Goal: Task Accomplishment & Management: Use online tool/utility

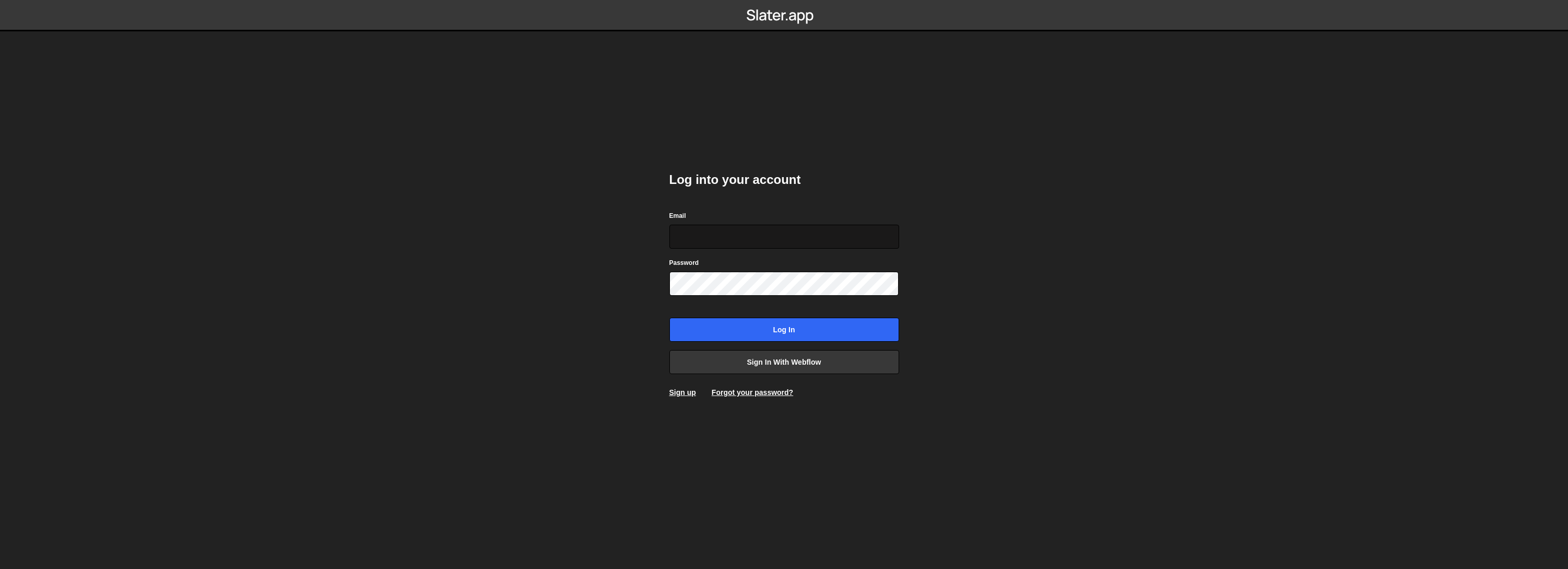
click at [710, 234] on input "Email" at bounding box center [784, 236] width 229 height 24
type input "[EMAIL_ADDRESS][DOMAIN_NAME]"
click at [829, 359] on link "Sign in with Webflow" at bounding box center [784, 362] width 229 height 24
click at [795, 360] on link "Sign in with Webflow" at bounding box center [784, 362] width 229 height 24
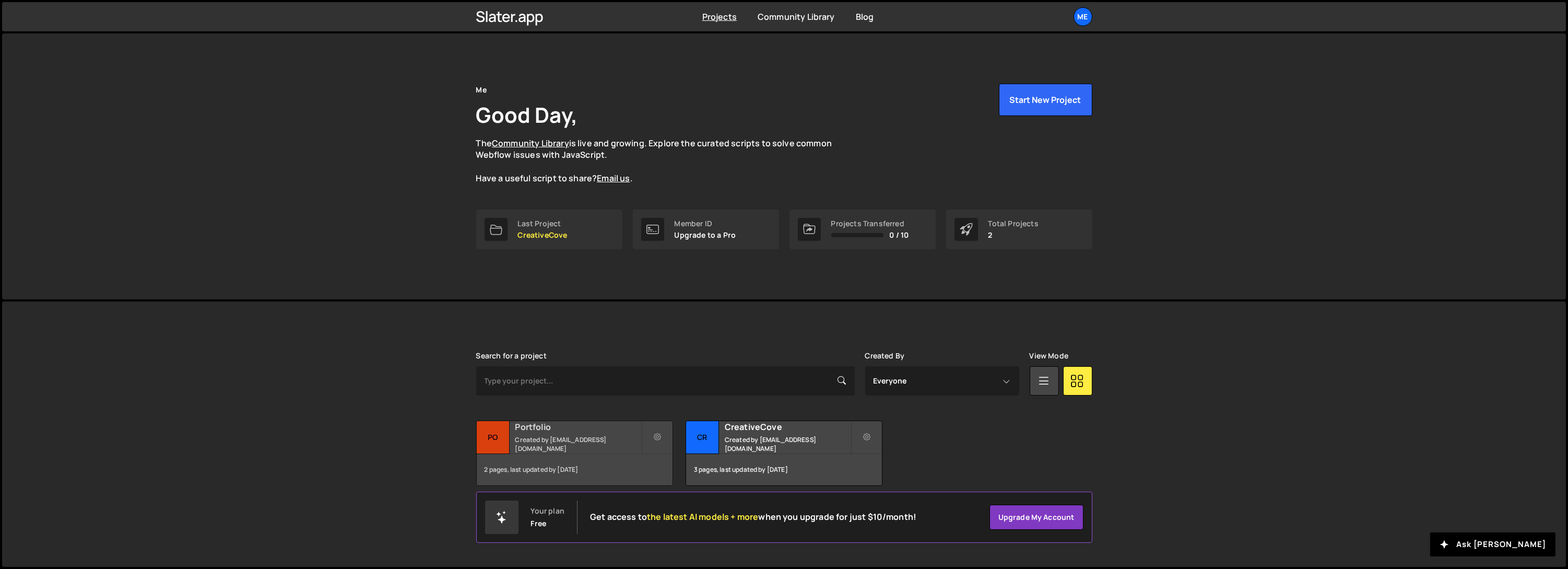
click at [545, 442] on small "Created by [EMAIL_ADDRESS][DOMAIN_NAME]" at bounding box center [578, 444] width 126 height 18
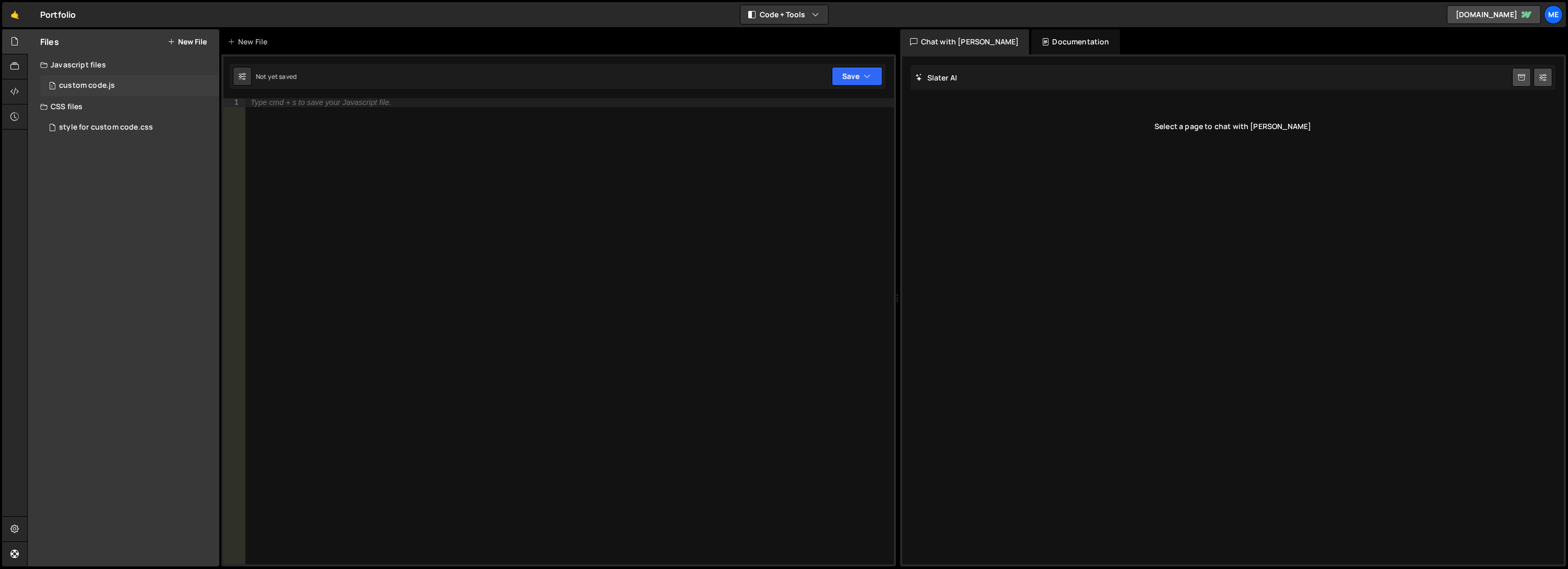
click at [94, 80] on div "1 custom code.js 0" at bounding box center [130, 86] width 179 height 21
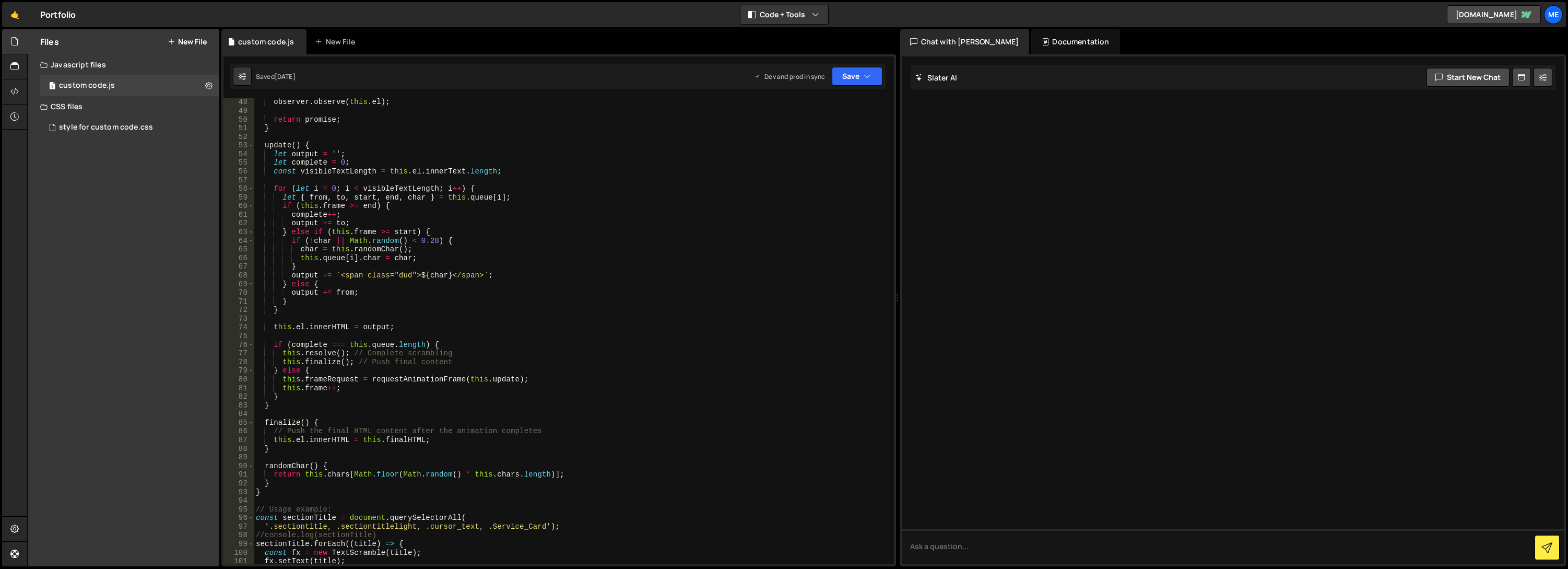
scroll to position [655, 0]
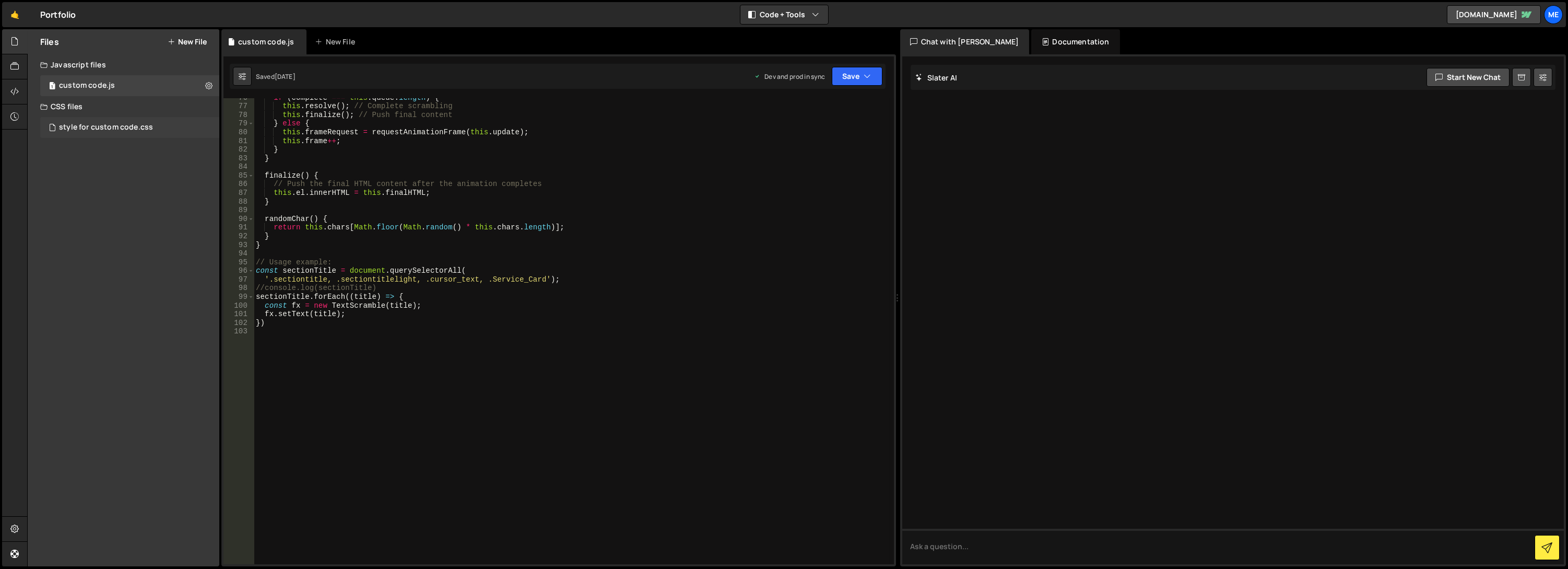
click at [87, 127] on div "style for custom code.css" at bounding box center [106, 127] width 94 height 9
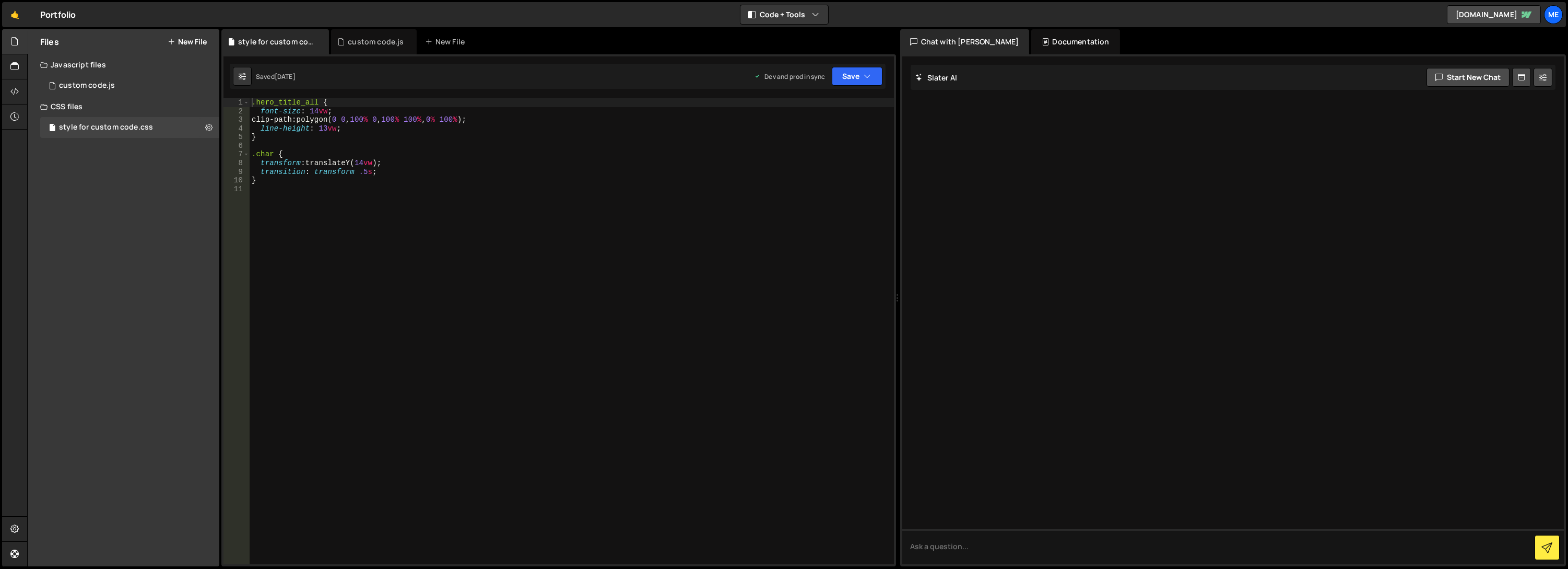
click at [289, 197] on div ".hero_title_all { font-size : 14 vw ; clip-path : polygon( 0 0 , 100 % 0 , 100 …" at bounding box center [572, 340] width 645 height 484
paste textarea "w-webflow-badge"
type textarea ".w-webflow-badge{"
paste textarea "visibility:hidden;"
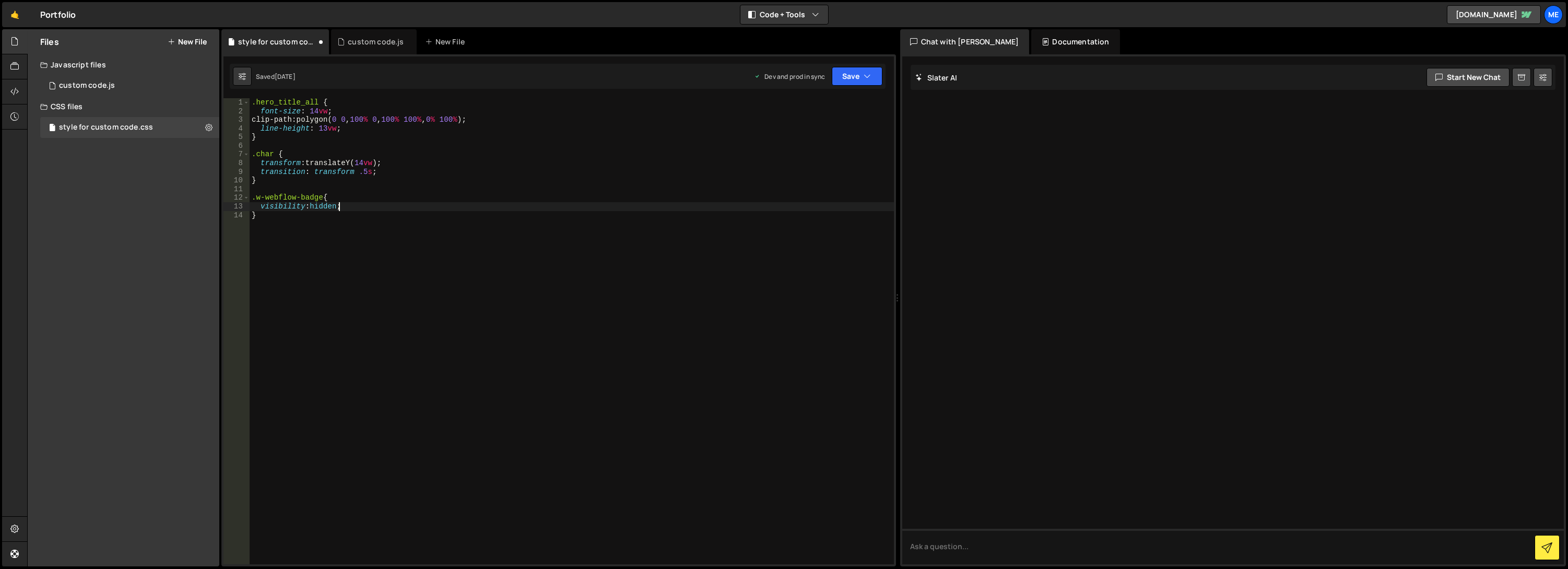
click at [333, 204] on div ".hero_title_all { font-size : 14 vw ; clip-path : polygon( 0 0 , 100 % 0 , 100 …" at bounding box center [572, 340] width 645 height 484
drag, startPoint x: 421, startPoint y: 204, endPoint x: 383, endPoint y: 207, distance: 38.1
click at [383, 207] on div ".hero_title_all { font-size : 14 vw ; clip-path : polygon( 0 0 , 100 % 0 , 100 …" at bounding box center [572, 340] width 645 height 484
click at [745, 260] on div ".hero_title_all { font-size : 14 vw ; clip-path : polygon( 0 0 , 100 % 0 , 100 …" at bounding box center [572, 340] width 645 height 484
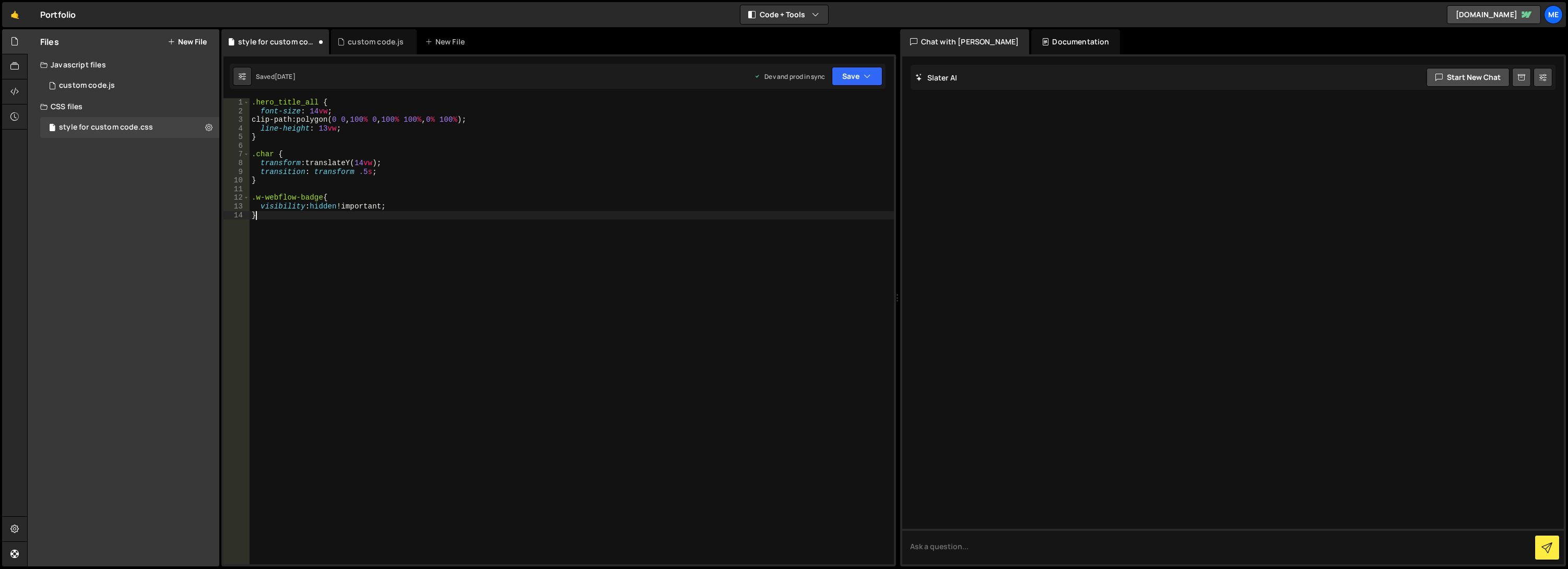
scroll to position [0, 0]
click at [864, 74] on icon "button" at bounding box center [868, 76] width 7 height 10
click at [833, 140] on div "Save to Production S" at bounding box center [822, 135] width 108 height 10
drag, startPoint x: 321, startPoint y: 198, endPoint x: 254, endPoint y: 202, distance: 67.1
click at [254, 202] on div ".hero_title_all { font-size : 14 vw ; clip-path : polygon( 0 0 , 100 % 0 , 100 …" at bounding box center [572, 340] width 645 height 484
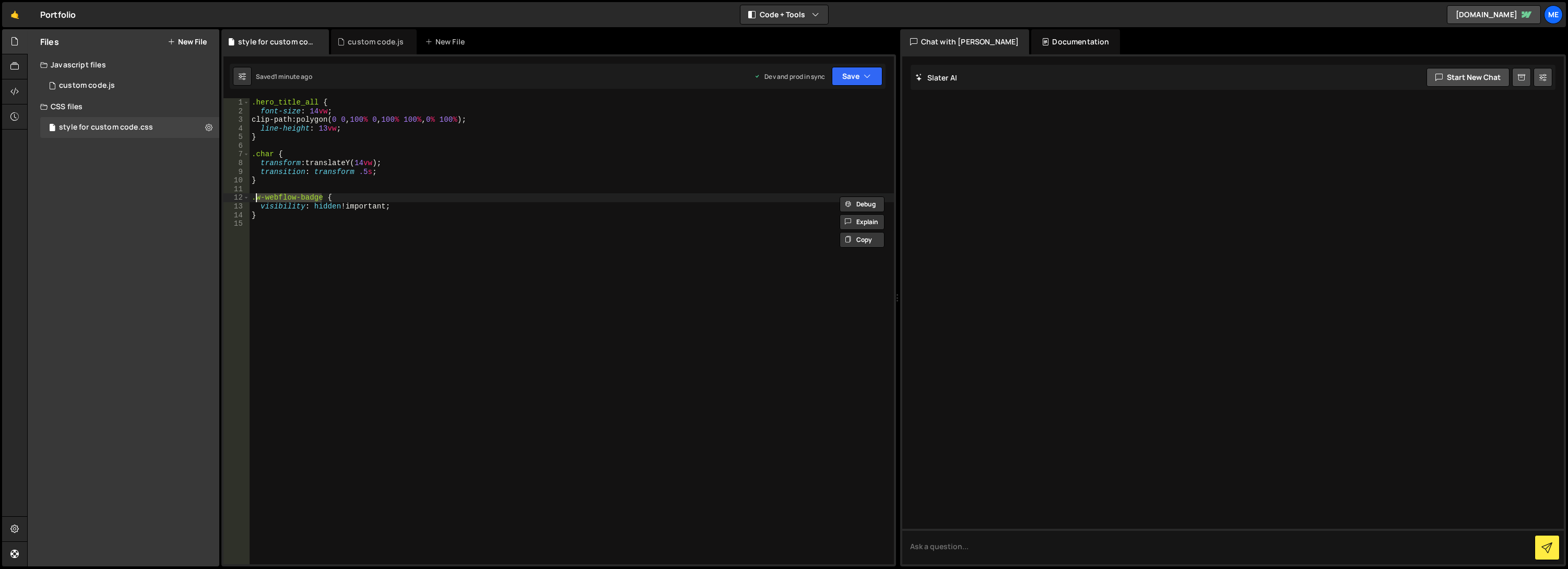
paste textarea "visibility: hidden !important;"
click at [331, 208] on div ".hero_title_all { font-size : 14 vw ; clip-path : polygon( 0 0 , 100 % 0 , 100 …" at bounding box center [572, 340] width 645 height 484
drag, startPoint x: 318, startPoint y: 208, endPoint x: 323, endPoint y: 207, distance: 5.1
click at [317, 208] on div ".hero_title_all { font-size : 14 vw ; clip-path : polygon( 0 0 , 100 % 0 , 100 …" at bounding box center [572, 340] width 645 height 484
click at [338, 207] on div ".hero_title_all { font-size : 14 vw ; clip-path : polygon( 0 0 , 100 % 0 , 100 …" at bounding box center [572, 340] width 645 height 484
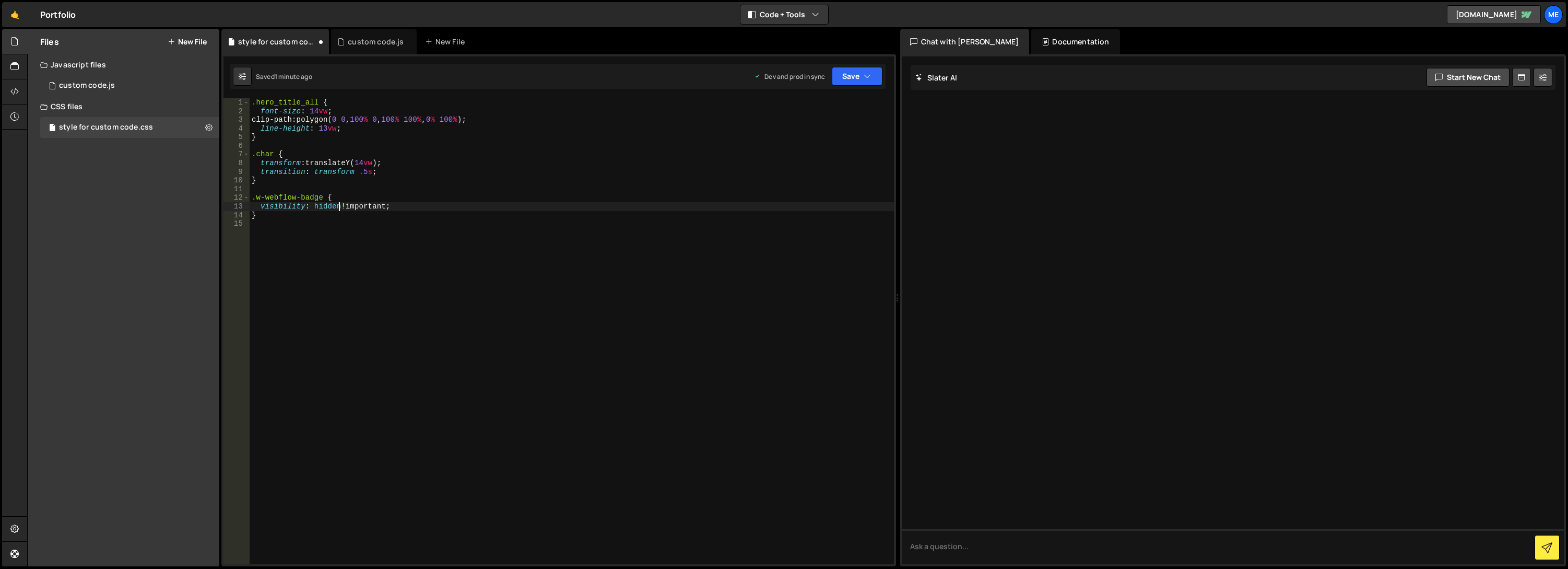
click at [290, 209] on div ".hero_title_all { font-size : 14 vw ; clip-path : polygon( 0 0 , 100 % 0 , 100 …" at bounding box center [572, 340] width 645 height 484
click at [407, 200] on div ".hero_title_all { font-size : 14 vw ; clip-path : polygon( 0 0 , 100 % 0 , 100 …" at bounding box center [572, 340] width 645 height 484
click at [408, 211] on div ".hero_title_all { font-size : 14 vw ; clip-path : polygon( 0 0 , 100 % 0 , 100 …" at bounding box center [572, 340] width 645 height 484
click at [415, 205] on div ".hero_title_all { font-size : 14 vw ; clip-path : polygon( 0 0 , 100 % 0 , 100 …" at bounding box center [572, 340] width 645 height 484
type textarea "visibility: hidden !important;"
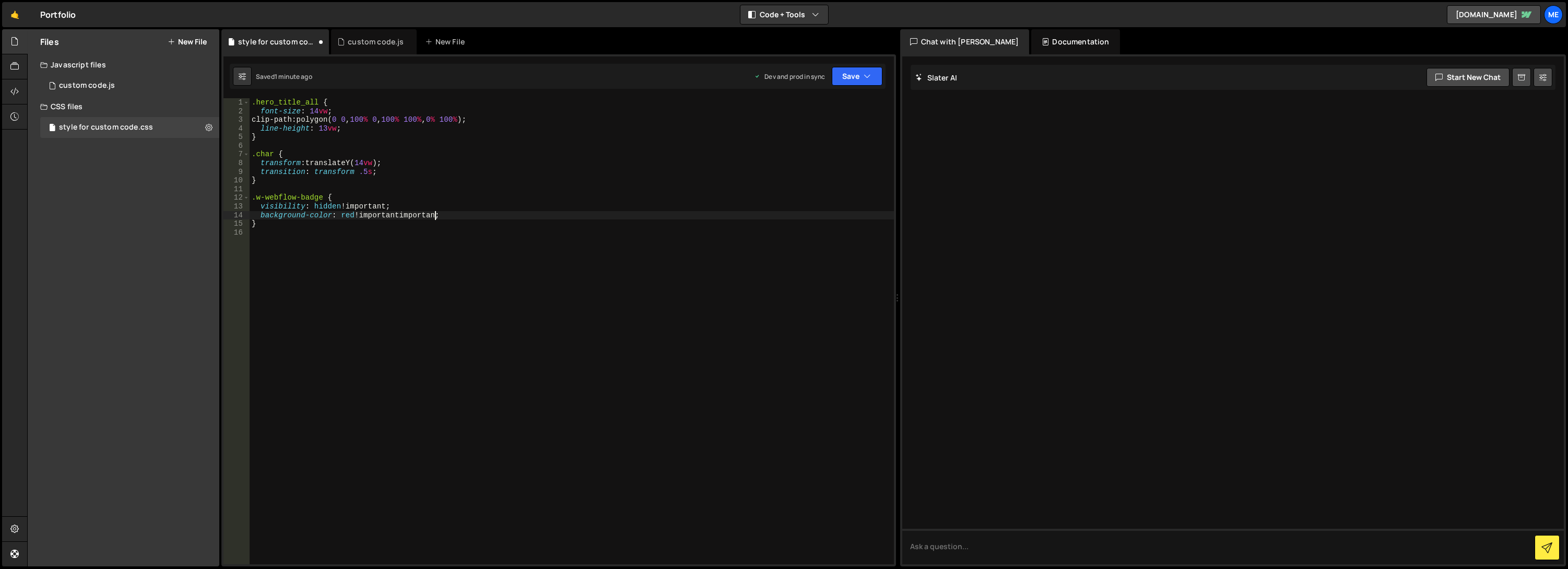
scroll to position [0, 10]
drag, startPoint x: 399, startPoint y: 214, endPoint x: 442, endPoint y: 214, distance: 43.0
click at [440, 214] on div ".hero_title_all { font-size : 14 vw ; clip-path : polygon( 0 0 , 100 % 0 , 100 …" at bounding box center [572, 340] width 645 height 484
type textarea "background-color: red !important;"
click at [492, 271] on div ".hero_title_all { font-size : 14 vw ; clip-path : polygon( 0 0 , 100 % 0 , 100 …" at bounding box center [572, 340] width 645 height 484
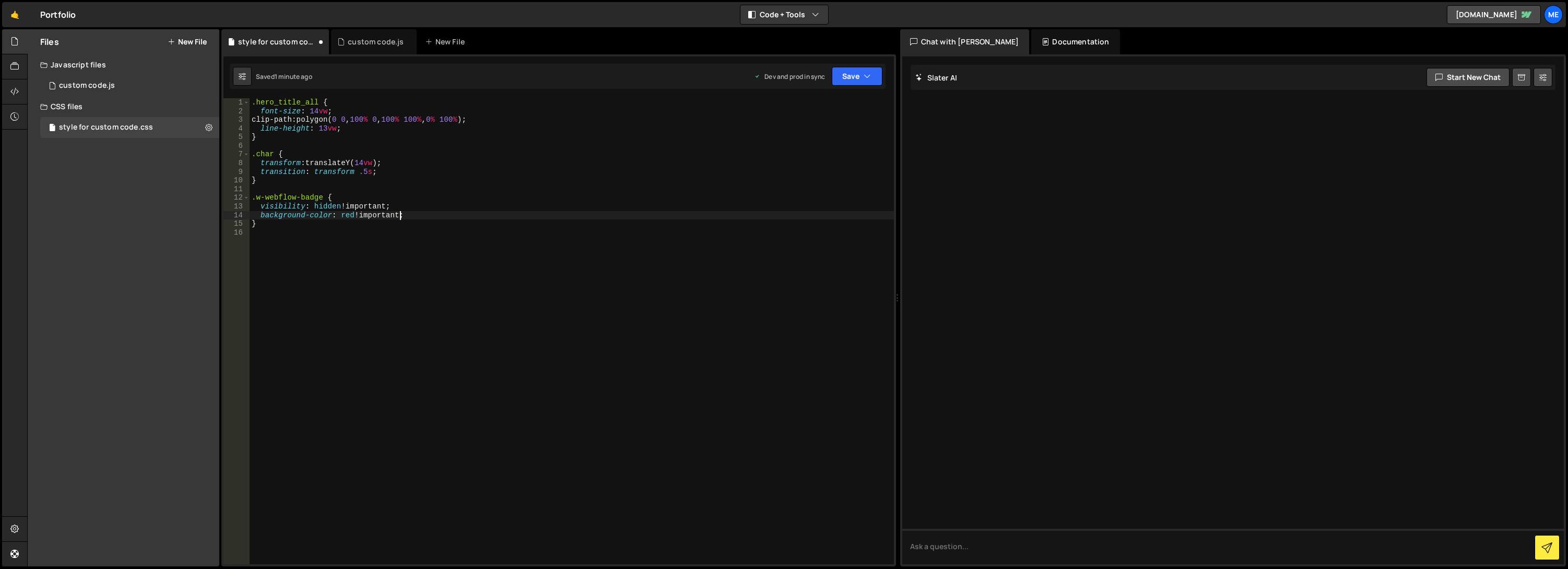
scroll to position [0, 0]
click at [844, 80] on button "Save" at bounding box center [856, 76] width 51 height 19
click at [833, 135] on div "Save to Production S" at bounding box center [822, 135] width 108 height 10
click at [369, 38] on div "custom code.js" at bounding box center [376, 41] width 56 height 10
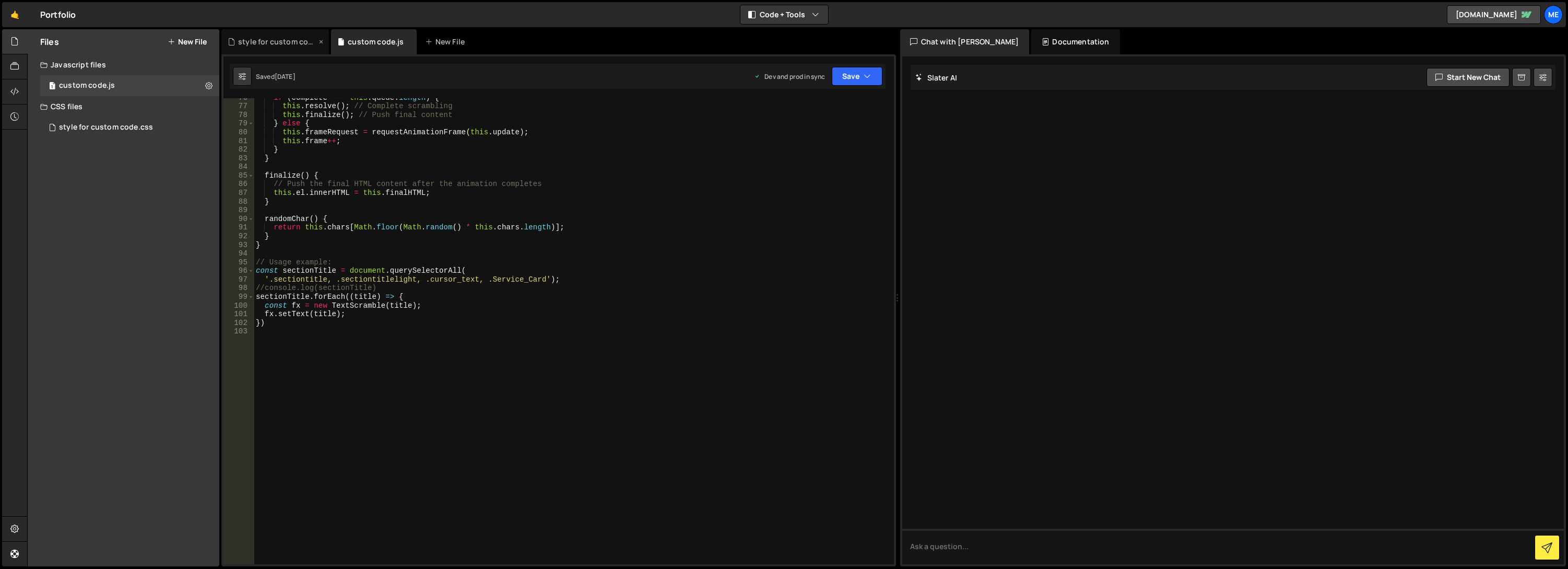
click at [281, 40] on div "style for custom code.css" at bounding box center [277, 41] width 79 height 10
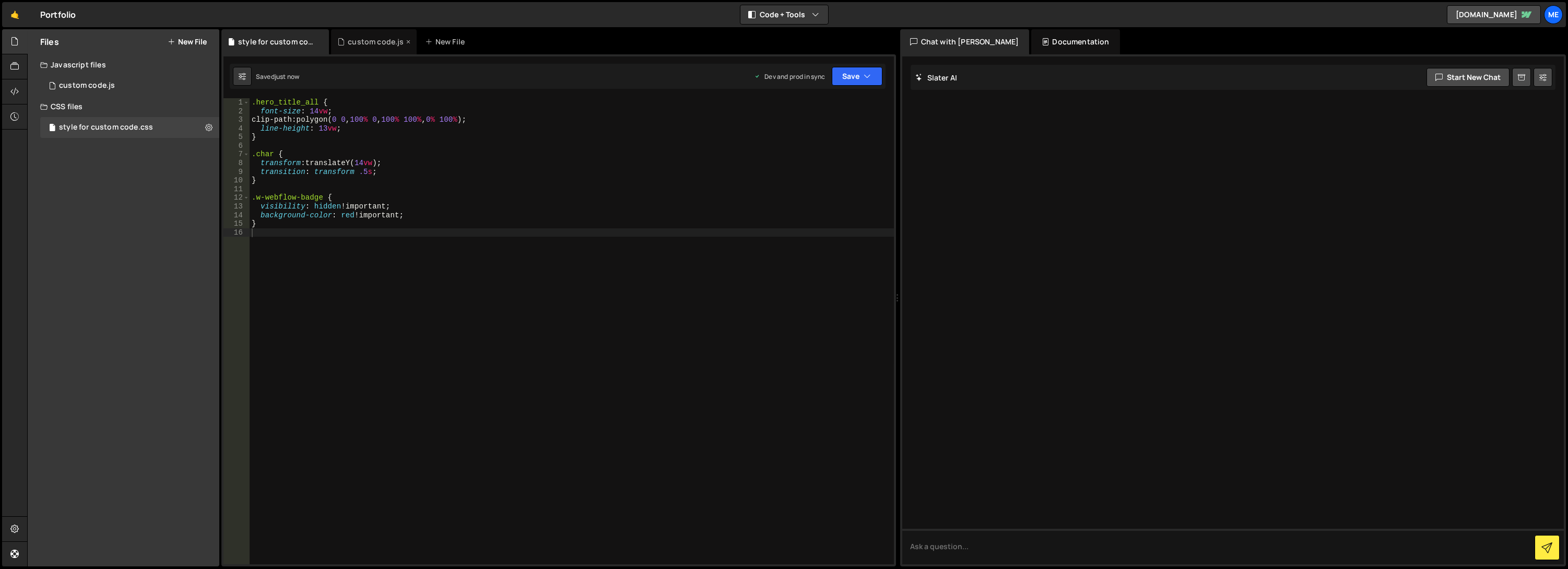
click at [388, 37] on div "custom code.js" at bounding box center [376, 41] width 56 height 10
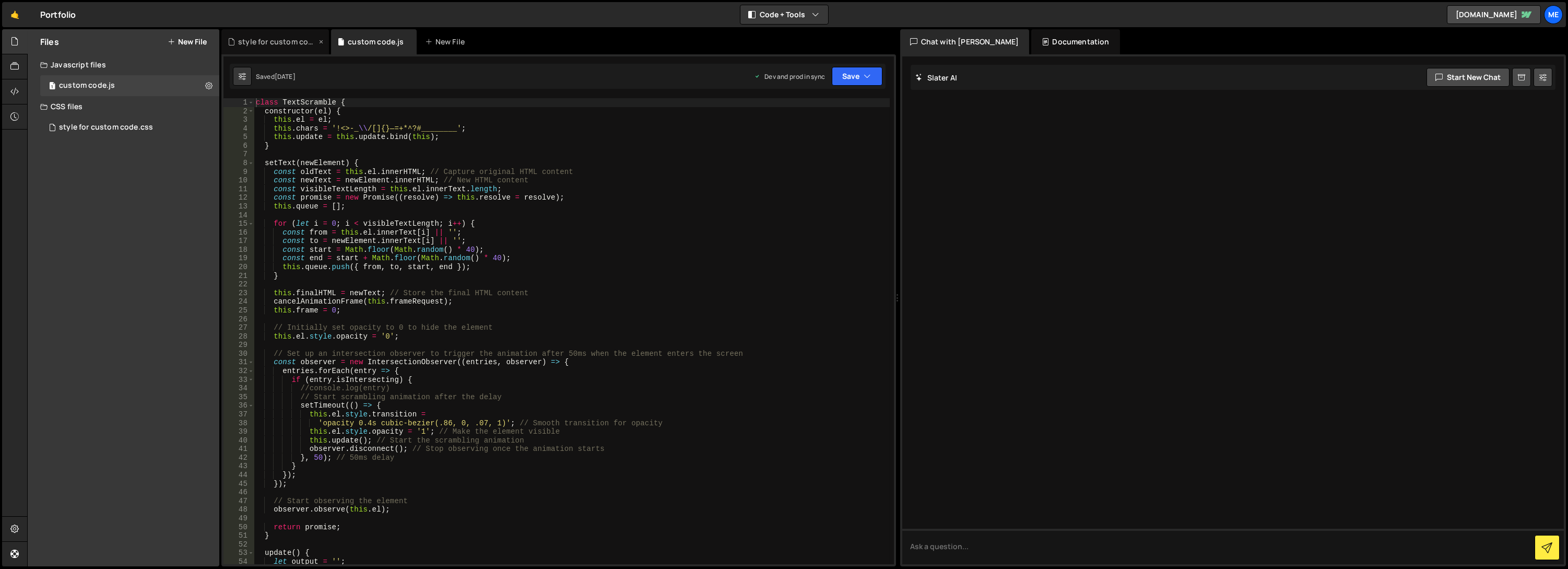
click at [276, 39] on div "style for custom code.css" at bounding box center [277, 41] width 79 height 10
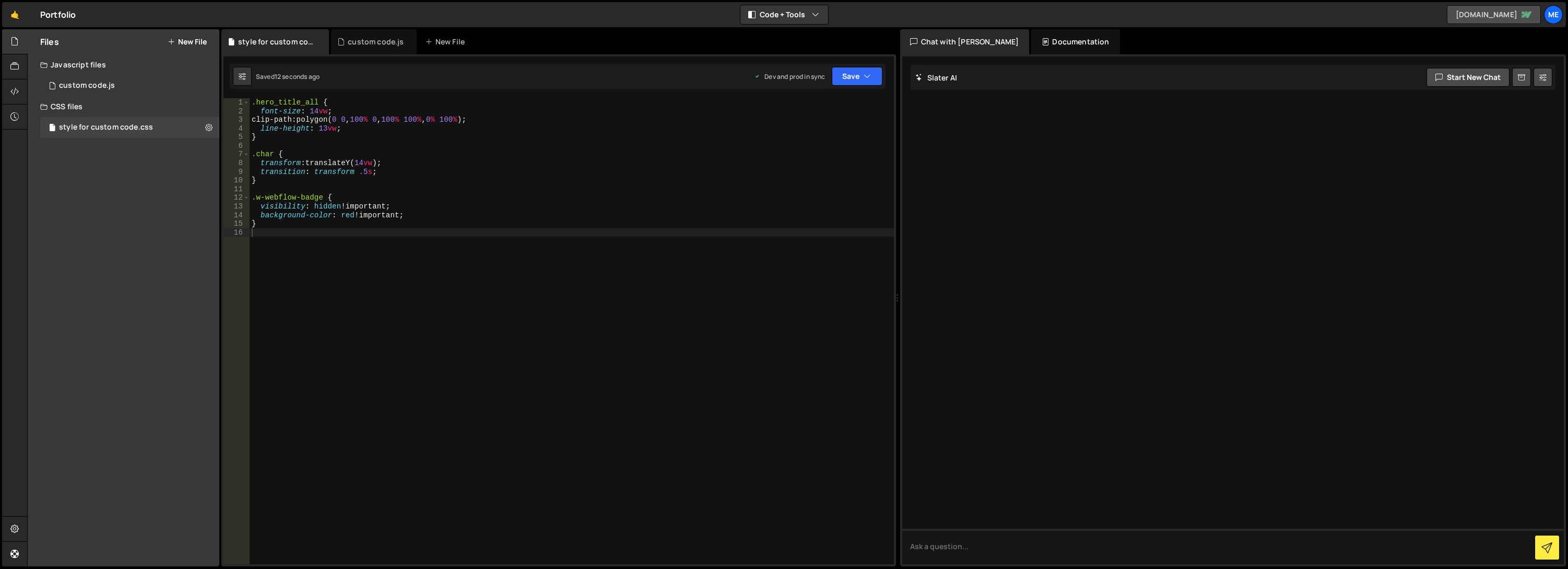
click at [1493, 13] on link "yazn-alsahyone.webflow.io" at bounding box center [1494, 15] width 94 height 19
click at [376, 46] on div "custom code.js" at bounding box center [376, 41] width 56 height 10
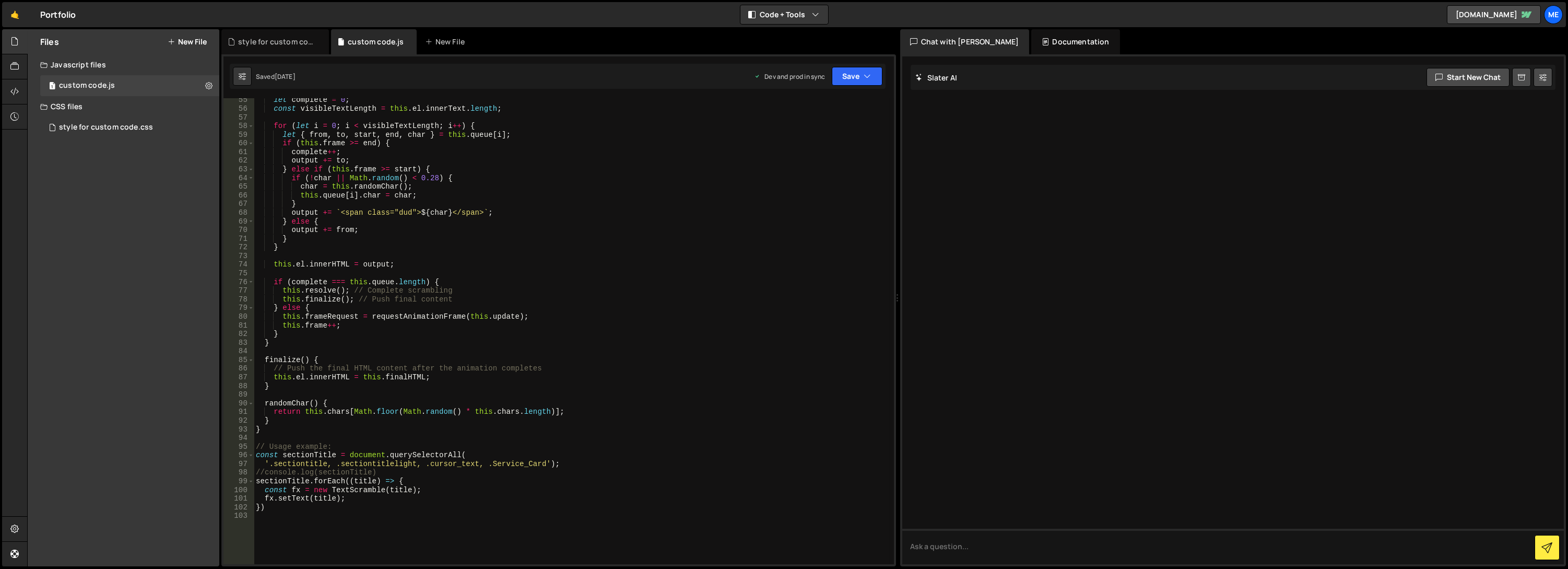
scroll to position [655, 0]
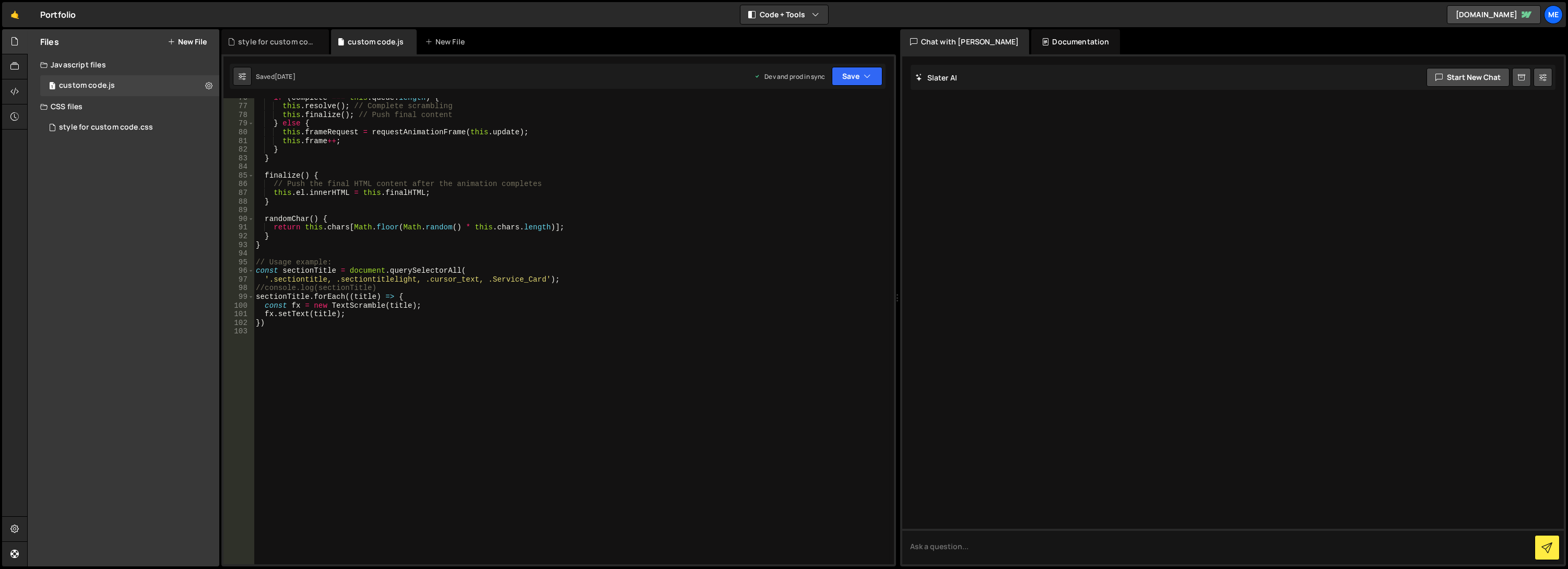
click at [287, 371] on div "if ( complete === this . queue . length ) { this . resolve ( ) ; // Complete sc…" at bounding box center [572, 336] width 637 height 484
click at [856, 74] on button "Save" at bounding box center [856, 76] width 51 height 19
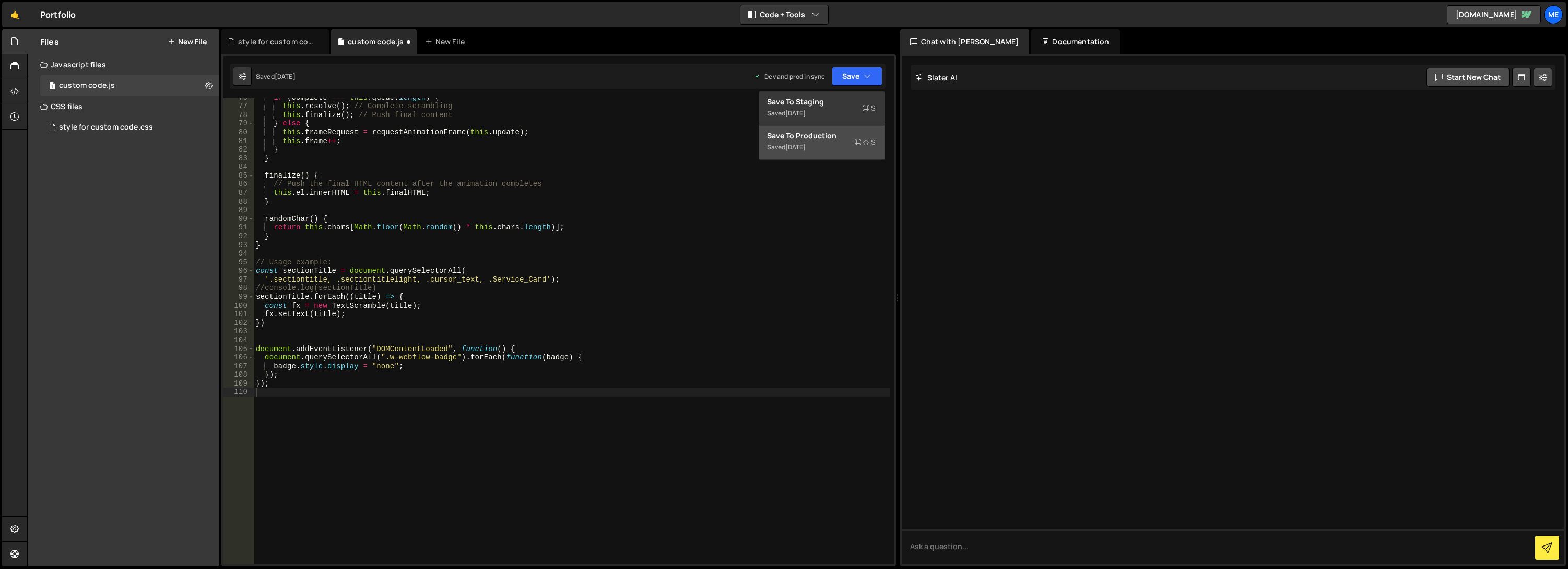
click at [835, 139] on div "Save to Production S" at bounding box center [822, 135] width 108 height 10
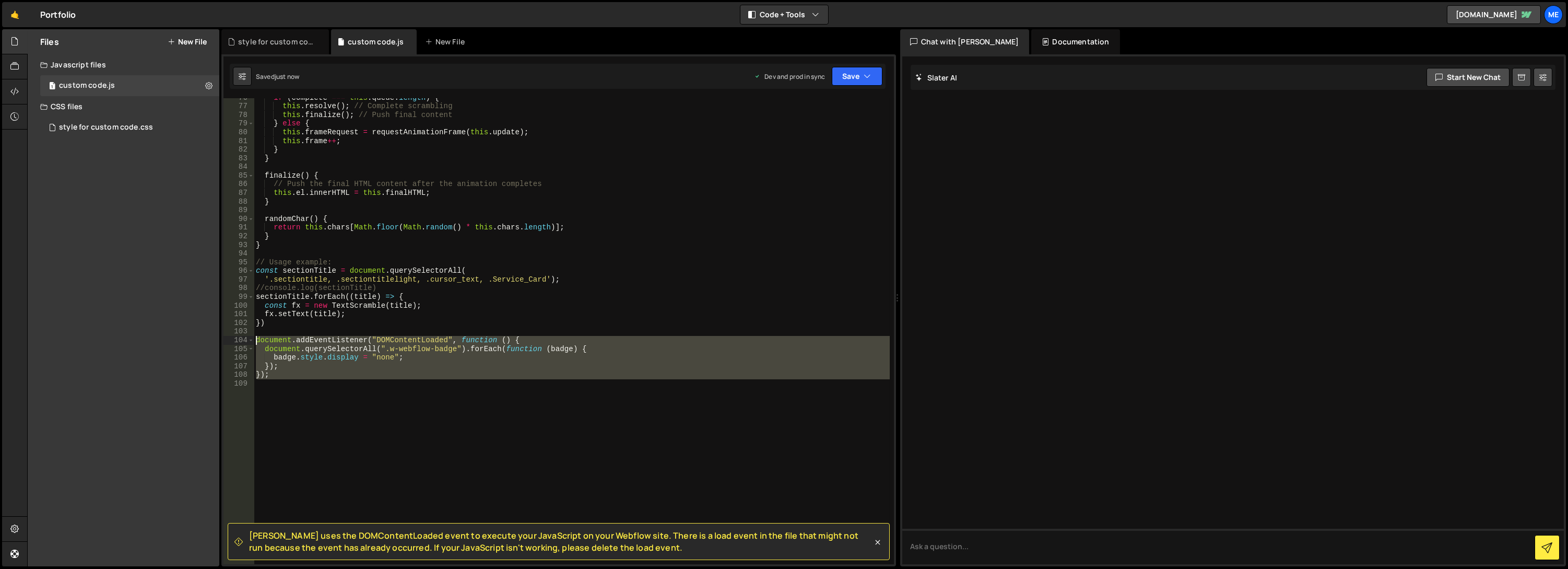
drag, startPoint x: 266, startPoint y: 371, endPoint x: 241, endPoint y: 341, distance: 39.1
click at [241, 341] on div "76 77 78 79 80 81 82 83 84 85 86 87 88 89 90 91 92 93 94 95 96 97 98 99 100 101…" at bounding box center [558, 331] width 670 height 466
type textarea "document.addEventListener("DOMContentLoaded", function () { document.querySelec…"
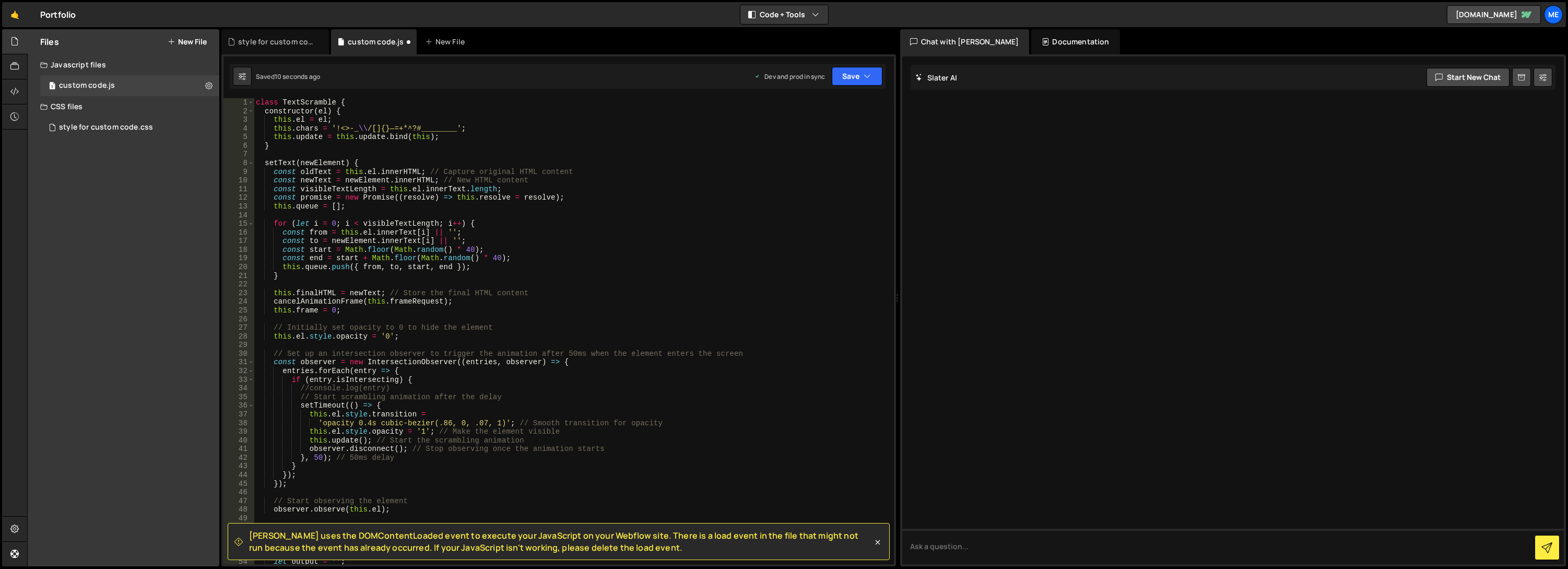
scroll to position [0, 0]
click at [257, 100] on div "class TextScramble { constructor ( el ) { this . el = el ; this . chars = '!<>-…" at bounding box center [572, 340] width 637 height 484
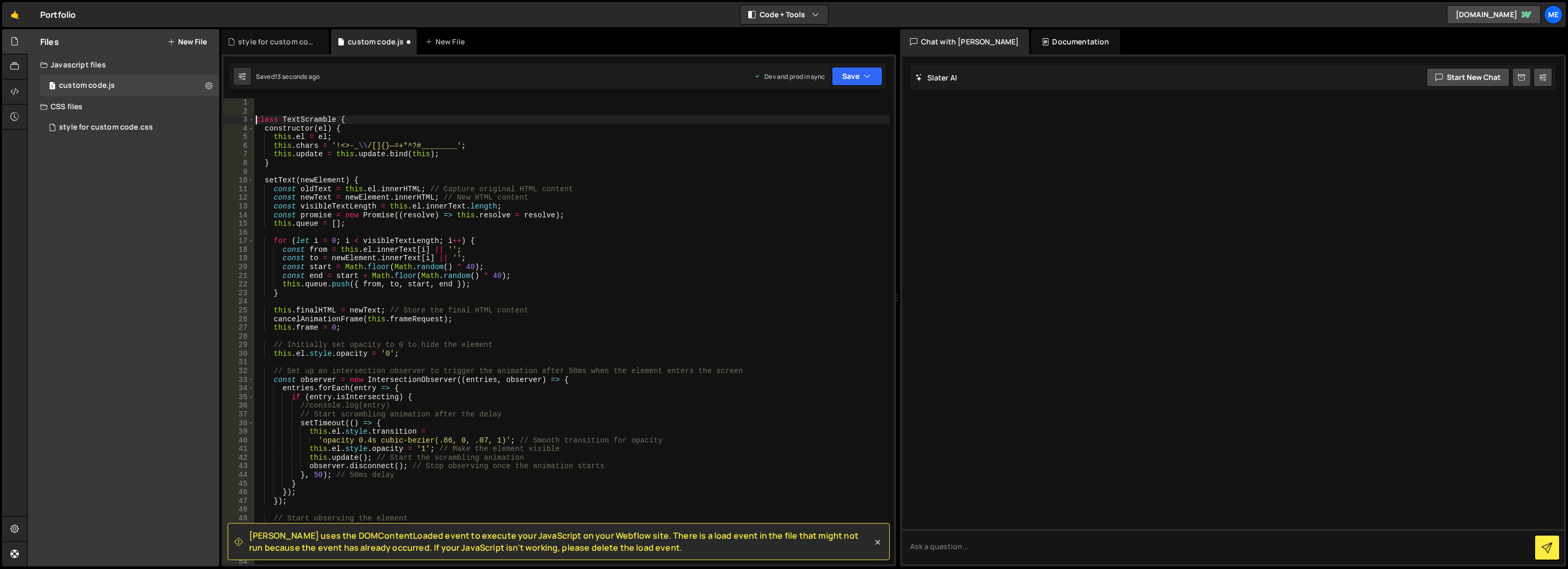
paste textarea
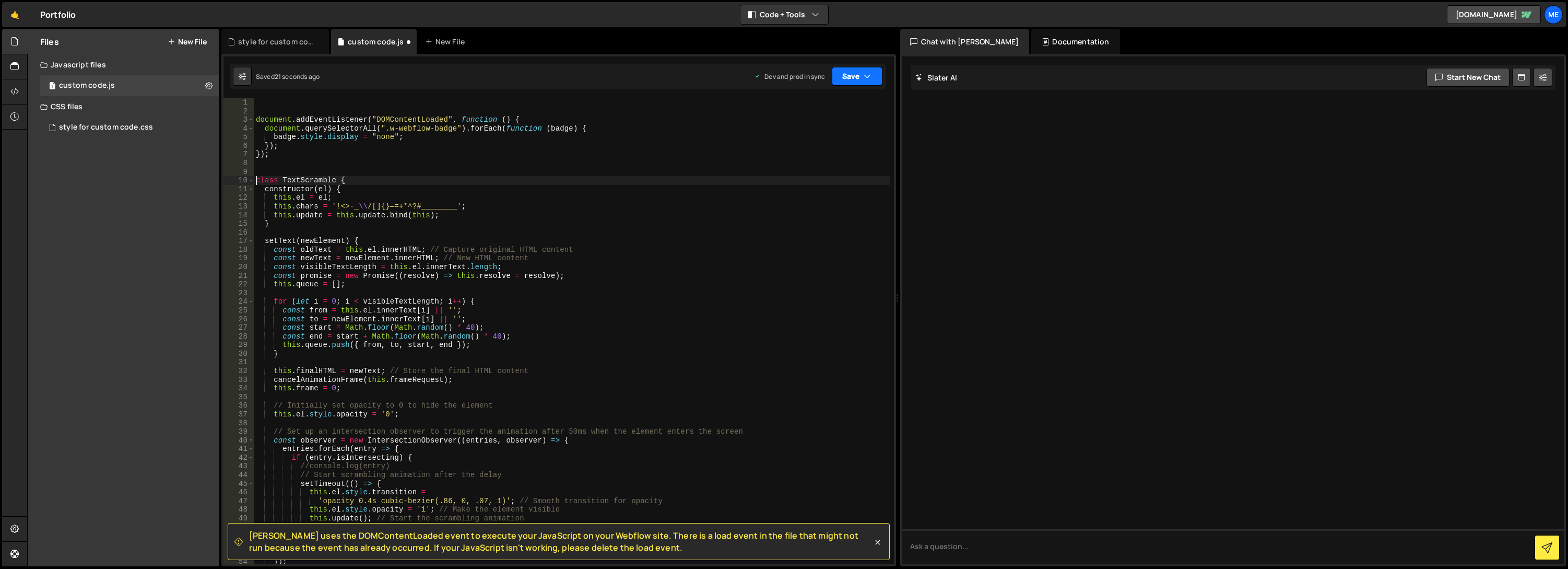
click at [847, 72] on button "Save" at bounding box center [856, 76] width 51 height 19
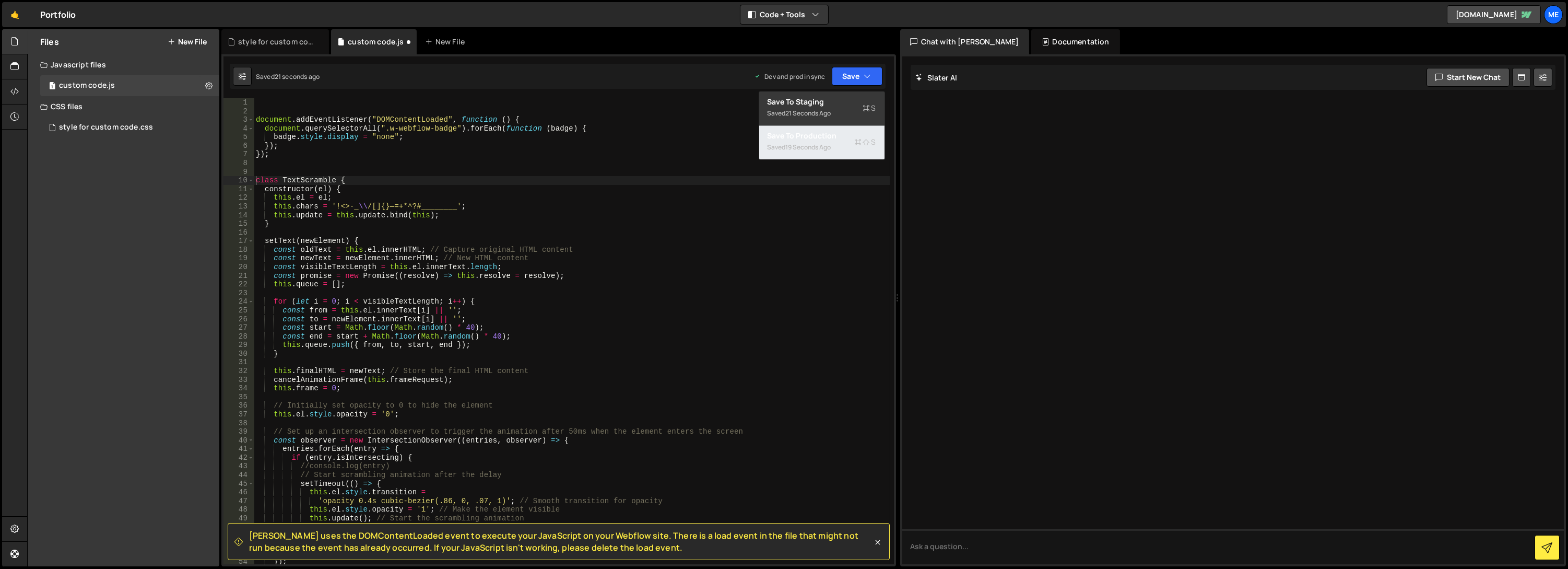
click at [824, 135] on div "Save to Production S" at bounding box center [822, 135] width 108 height 10
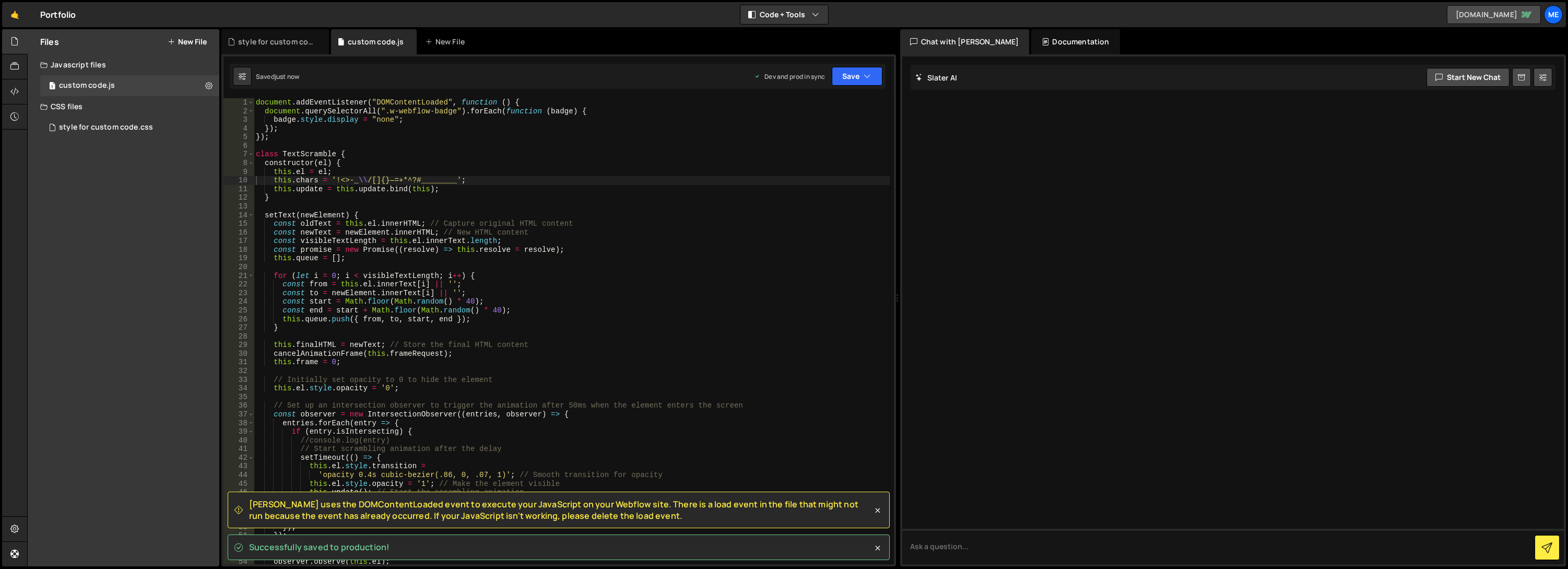
click at [1470, 16] on link "yazn-alsahyone.webflow.io" at bounding box center [1494, 15] width 94 height 19
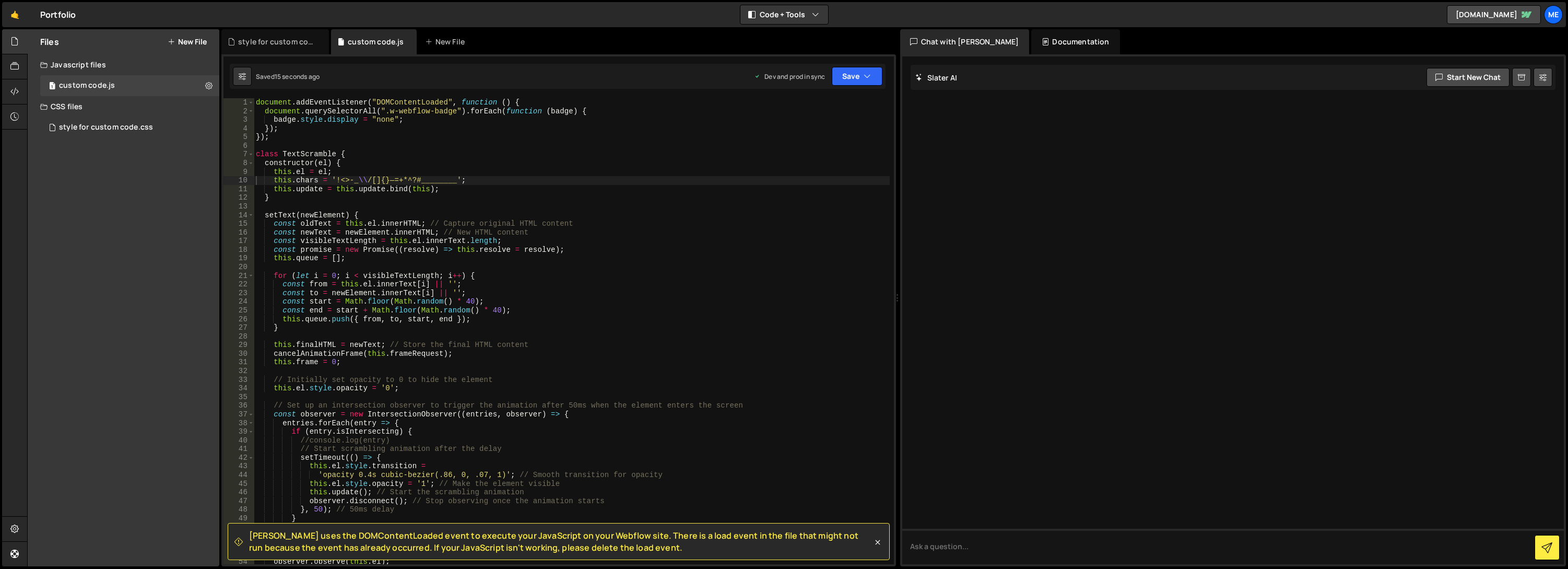
type textarea "});"
click at [273, 140] on div "document . addEventListener ( "DOMContentLoaded" , function ( ) { document . qu…" at bounding box center [572, 340] width 637 height 484
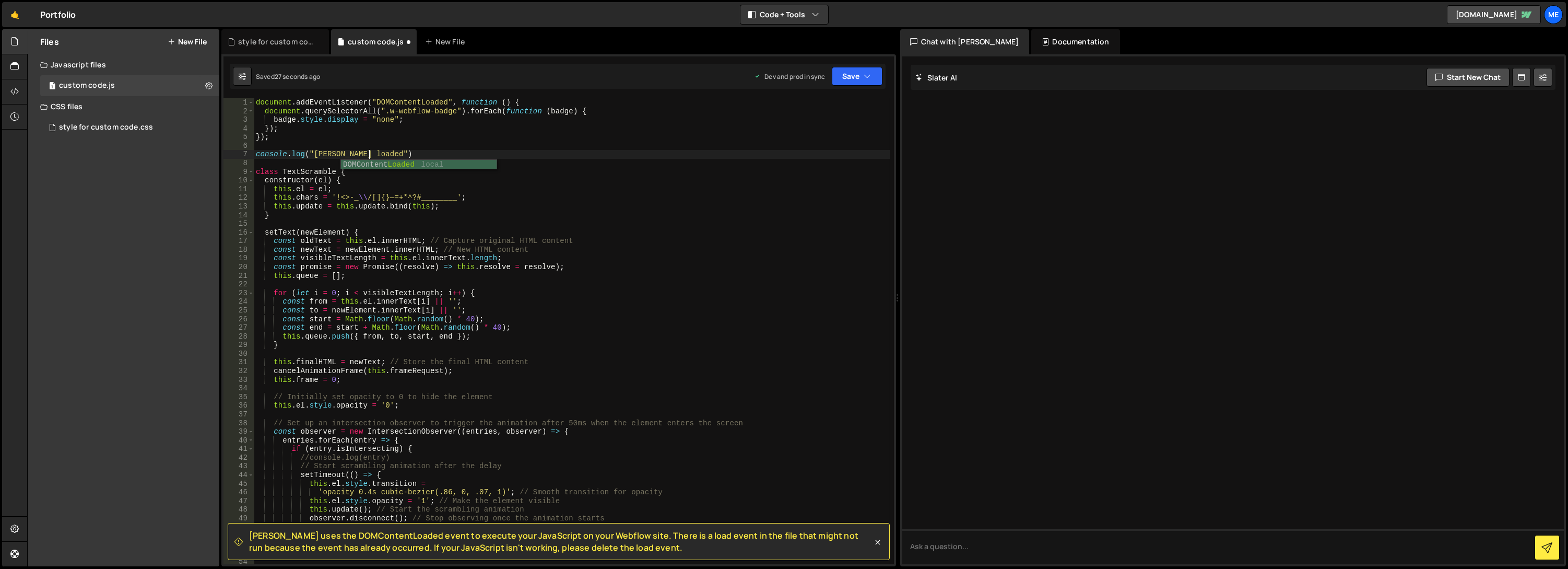
scroll to position [0, 8]
click at [851, 83] on button "Save" at bounding box center [856, 76] width 51 height 19
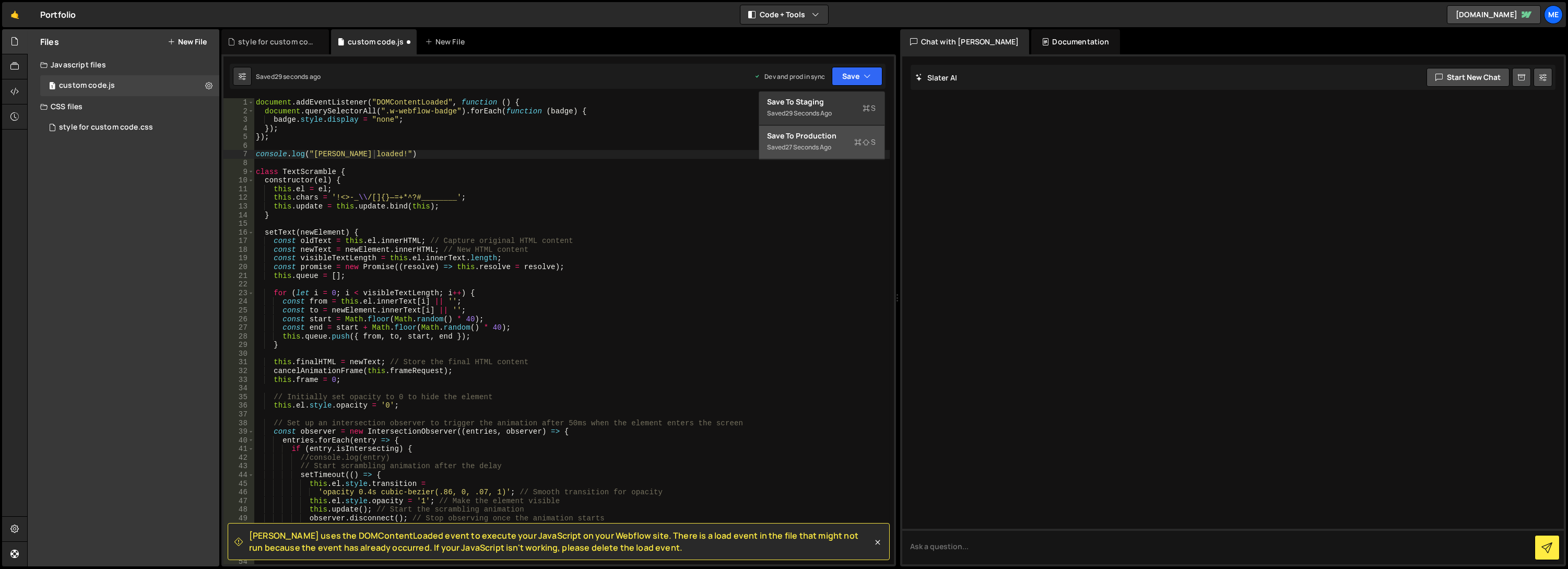
click at [829, 127] on button "Save to Production S Saved 27 seconds ago" at bounding box center [822, 143] width 125 height 34
drag, startPoint x: 255, startPoint y: 154, endPoint x: 393, endPoint y: 157, distance: 138.0
click at [393, 157] on div "document . addEventListener ( "DOMContentLoaded" , function ( ) { document . qu…" at bounding box center [572, 340] width 637 height 484
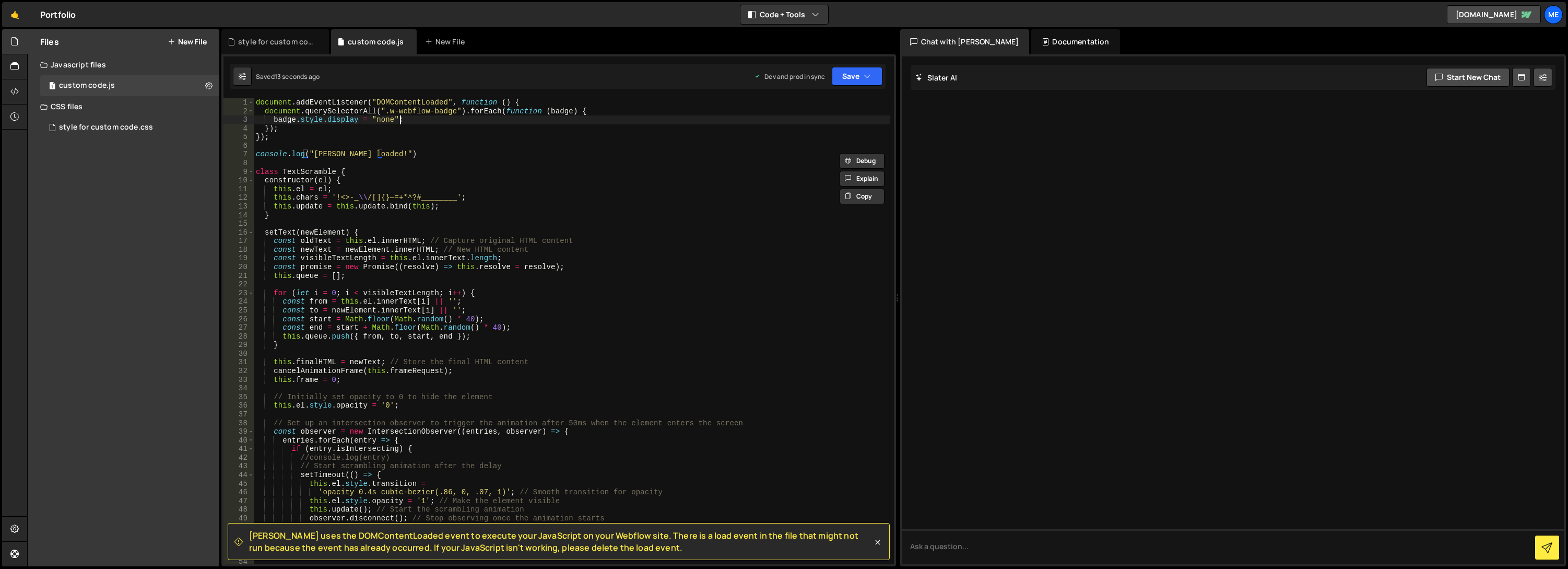
click at [410, 119] on div "document . addEventListener ( "DOMContentLoaded" , function ( ) { document . qu…" at bounding box center [572, 340] width 637 height 484
click at [603, 112] on div "document . addEventListener ( "DOMContentLoaded" , function ( ) { document . qu…" at bounding box center [572, 340] width 637 height 484
type textarea "document.querySelectorAll(".w-webflow-badge").forEach(function (badge) {"
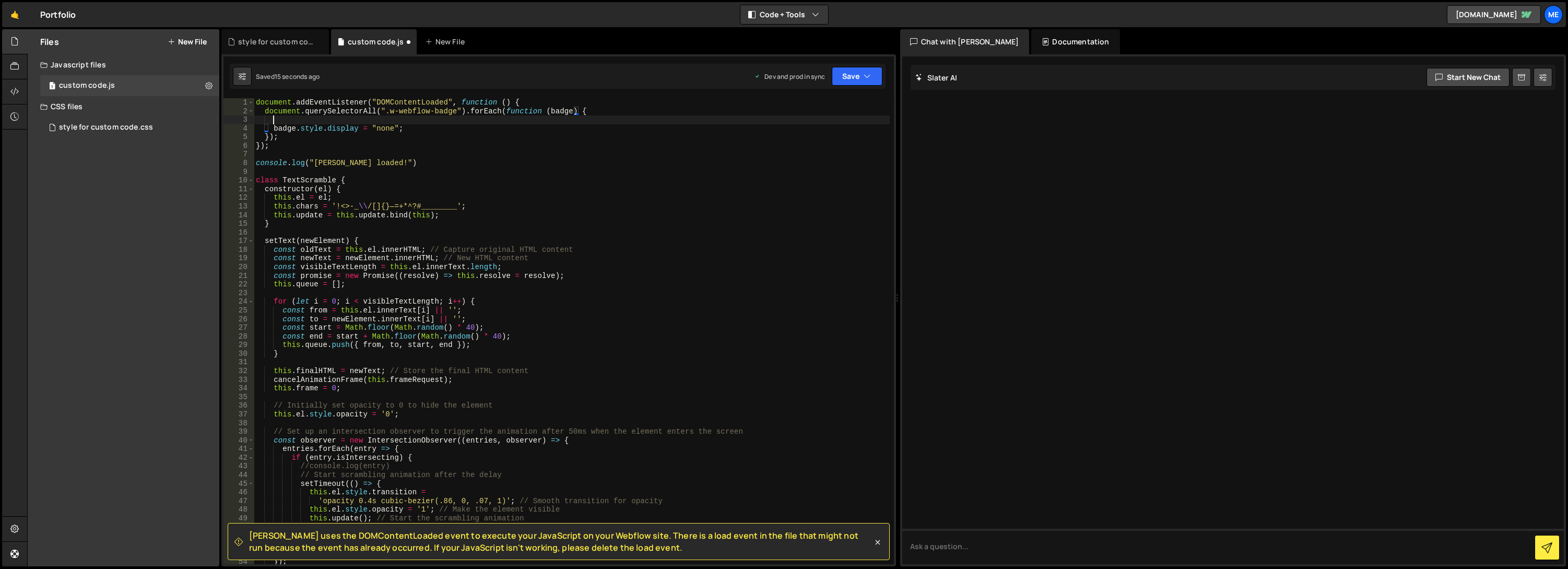
scroll to position [0, 1]
paste textarea "console.log("slater loaded!")"
drag, startPoint x: 395, startPoint y: 115, endPoint x: 329, endPoint y: 120, distance: 66.2
click at [329, 120] on div "document . addEventListener ( "DOMContentLoaded" , function ( ) { document . qu…" at bounding box center [572, 340] width 637 height 484
click at [328, 120] on div "document . addEventListener ( "DOMContentLoaded" , function ( ) { document . qu…" at bounding box center [572, 331] width 635 height 466
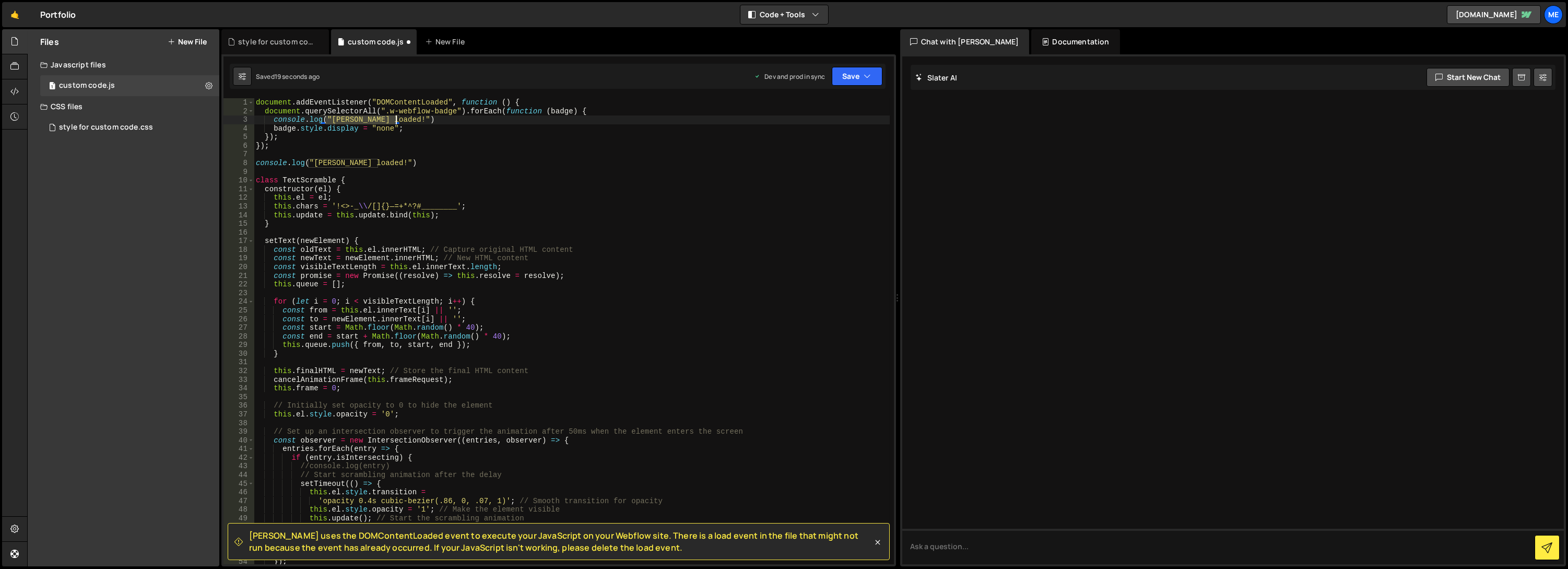
drag, startPoint x: 325, startPoint y: 118, endPoint x: 395, endPoint y: 119, distance: 70.0
click at [395, 119] on div "document . addEventListener ( "DOMContentLoaded" , function ( ) { document . qu…" at bounding box center [572, 340] width 637 height 484
drag, startPoint x: 395, startPoint y: 166, endPoint x: 253, endPoint y: 165, distance: 142.0
click at [253, 165] on div "console.log(badge) 1 2 3 4 5 6 7 8 9 10 11 12 13 14 15 16 17 18 19 20 21 22 23 …" at bounding box center [558, 331] width 670 height 466
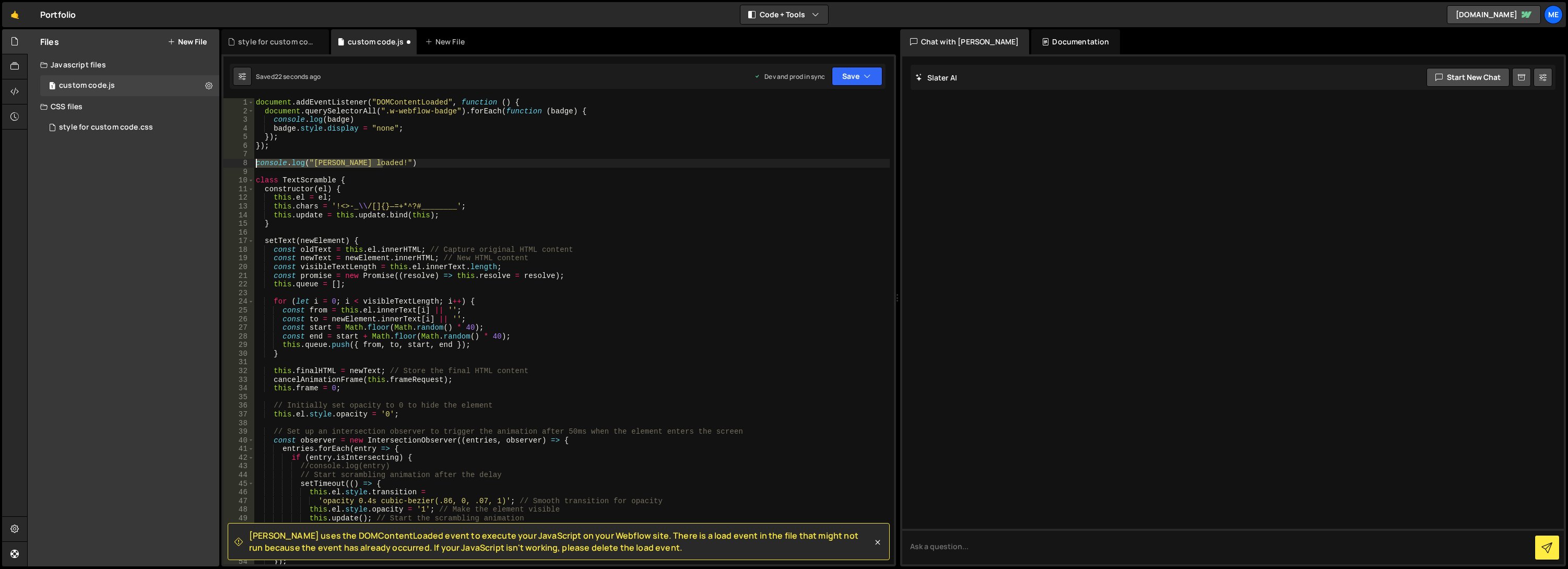
type textarea "console.log("slater loaded!")"
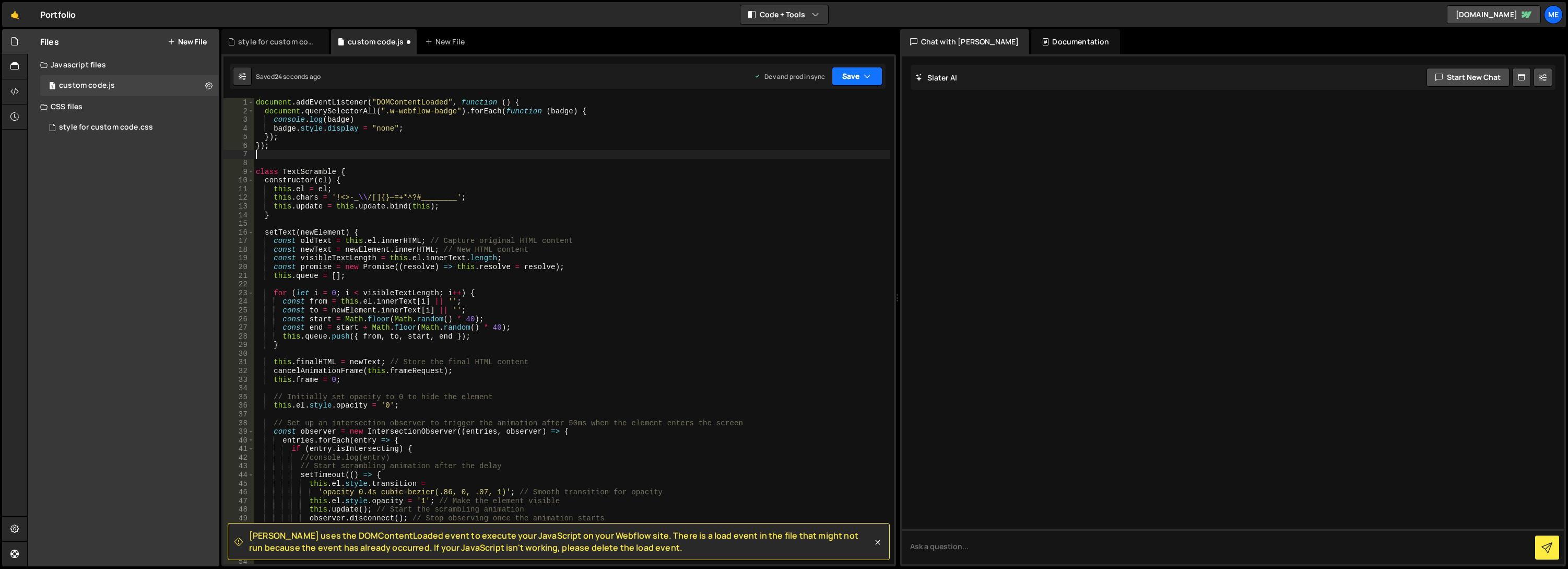
click at [848, 76] on button "Save" at bounding box center [856, 76] width 51 height 19
click at [837, 137] on div "Save to Production S" at bounding box center [822, 135] width 108 height 10
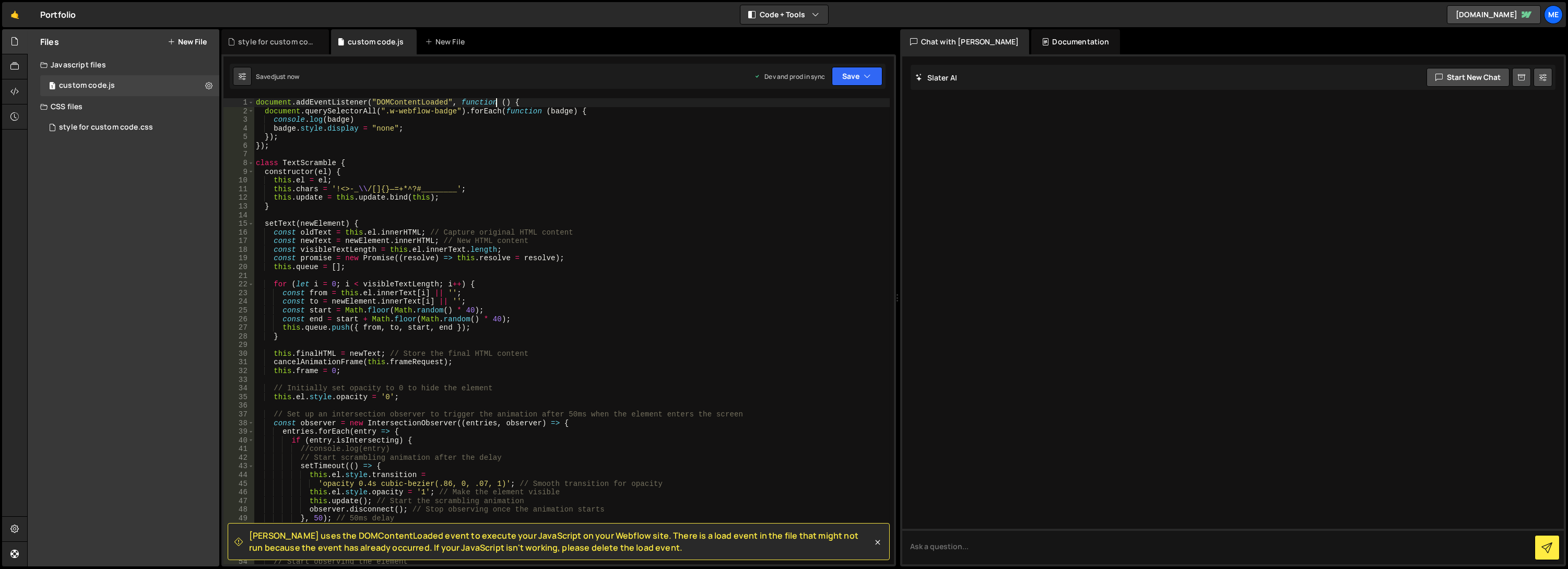
click at [496, 105] on div "document . addEventListener ( "DOMContentLoaded" , function ( ) { document . qu…" at bounding box center [572, 340] width 637 height 484
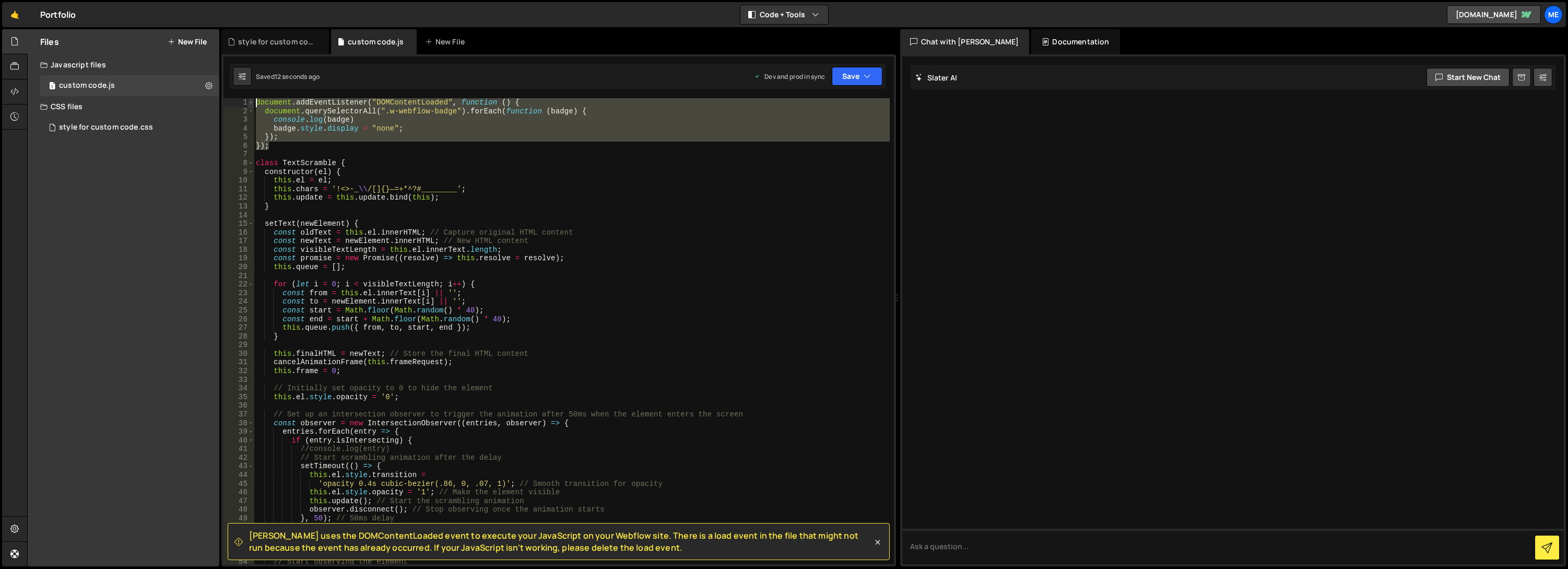
drag, startPoint x: 272, startPoint y: 149, endPoint x: 248, endPoint y: 105, distance: 50.1
click at [248, 105] on div "document.addEventListener("DOMContentLoaded", function () { 1 2 3 4 5 6 7 8 9 1…" at bounding box center [558, 331] width 670 height 466
click at [877, 543] on icon at bounding box center [878, 543] width 5 height 5
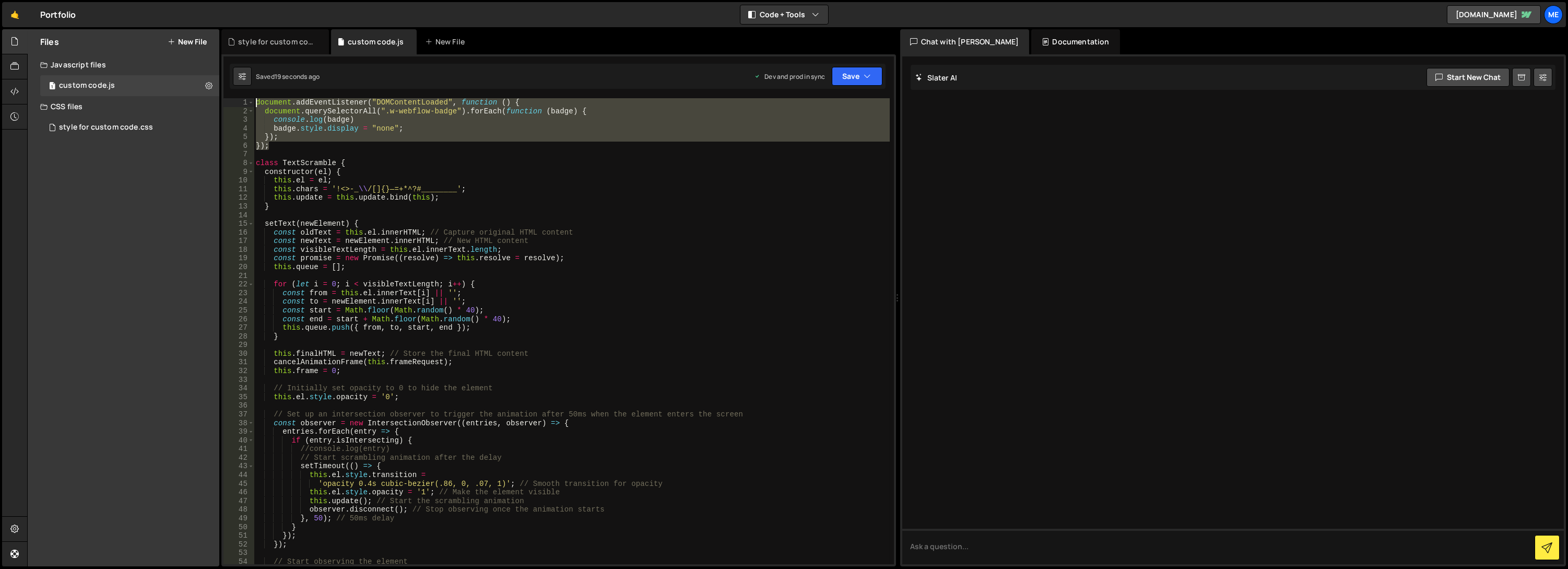
click at [287, 116] on div "document . addEventListener ( "DOMContentLoaded" , function ( ) { document . qu…" at bounding box center [572, 331] width 635 height 466
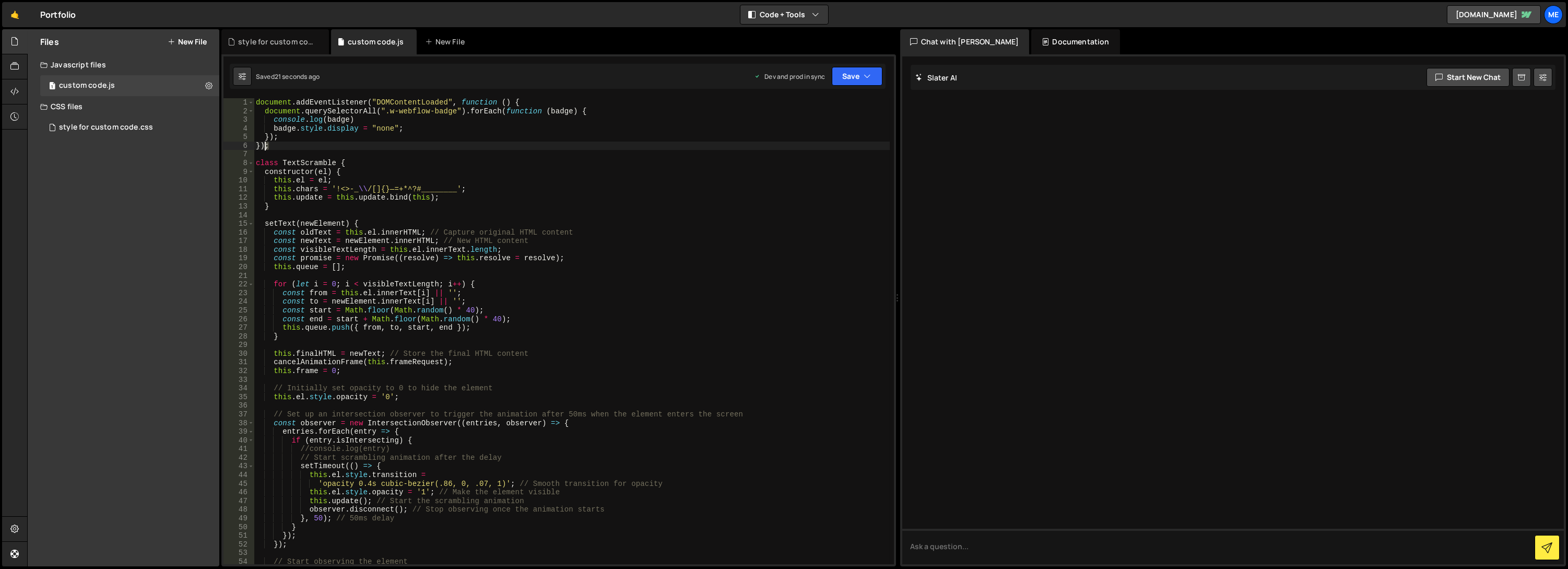
drag, startPoint x: 264, startPoint y: 149, endPoint x: 251, endPoint y: 148, distance: 13.0
click at [251, 148] on div "console.log(badge) 1 2 3 4 5 6 7 8 9 10 11 12 13 14 15 16 17 18 19 20 21 22 23 …" at bounding box center [558, 331] width 670 height 466
type textarea "});"
drag, startPoint x: 520, startPoint y: 99, endPoint x: 262, endPoint y: 97, distance: 258.0
click at [262, 98] on div "document . addEventListener ( "DOMContentLoaded" , function ( ) { document . qu…" at bounding box center [572, 340] width 637 height 484
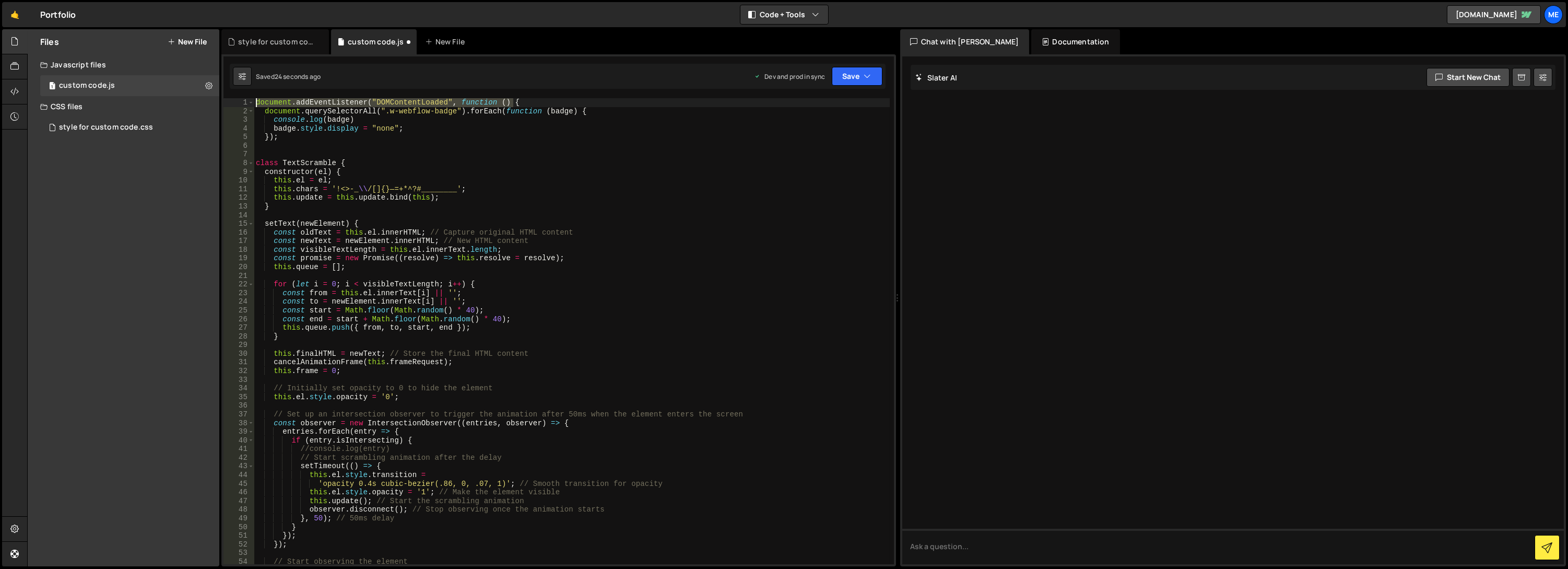
type textarea "document.addEventListener("DOMContentLoaded", function () {"
click at [850, 79] on button "Save" at bounding box center [856, 76] width 51 height 19
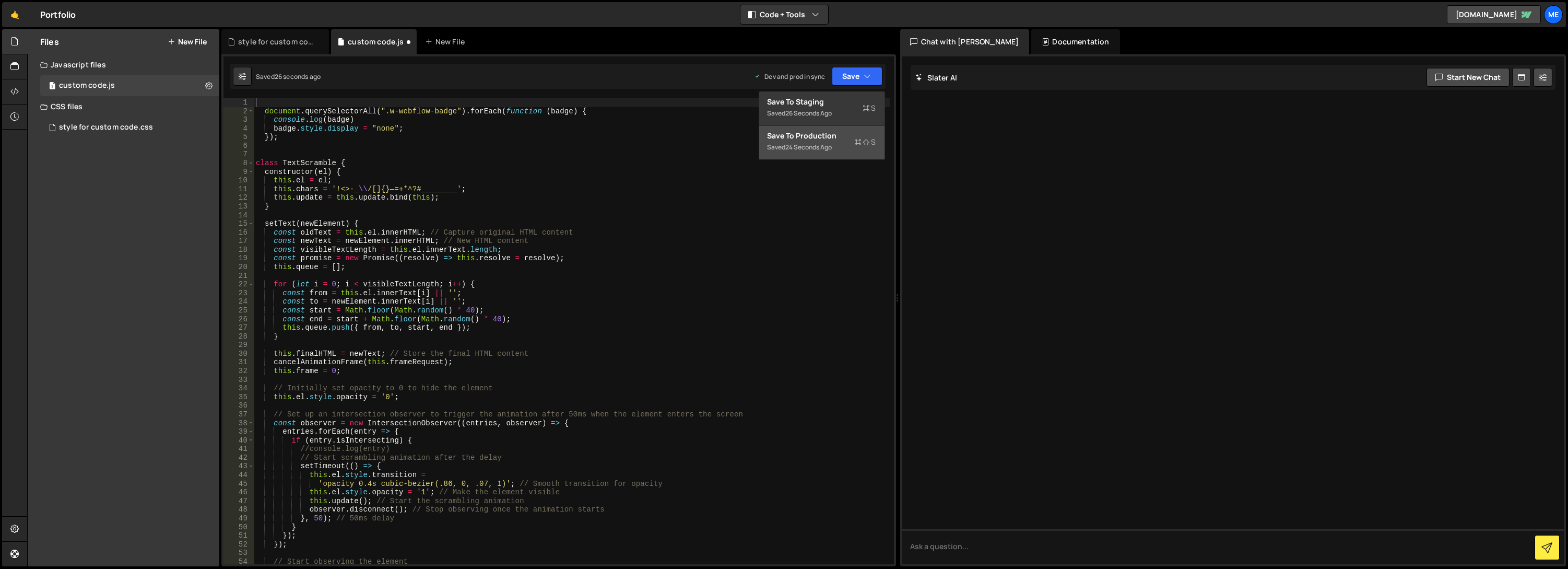
click at [831, 132] on div "Save to Production S" at bounding box center [822, 135] width 108 height 10
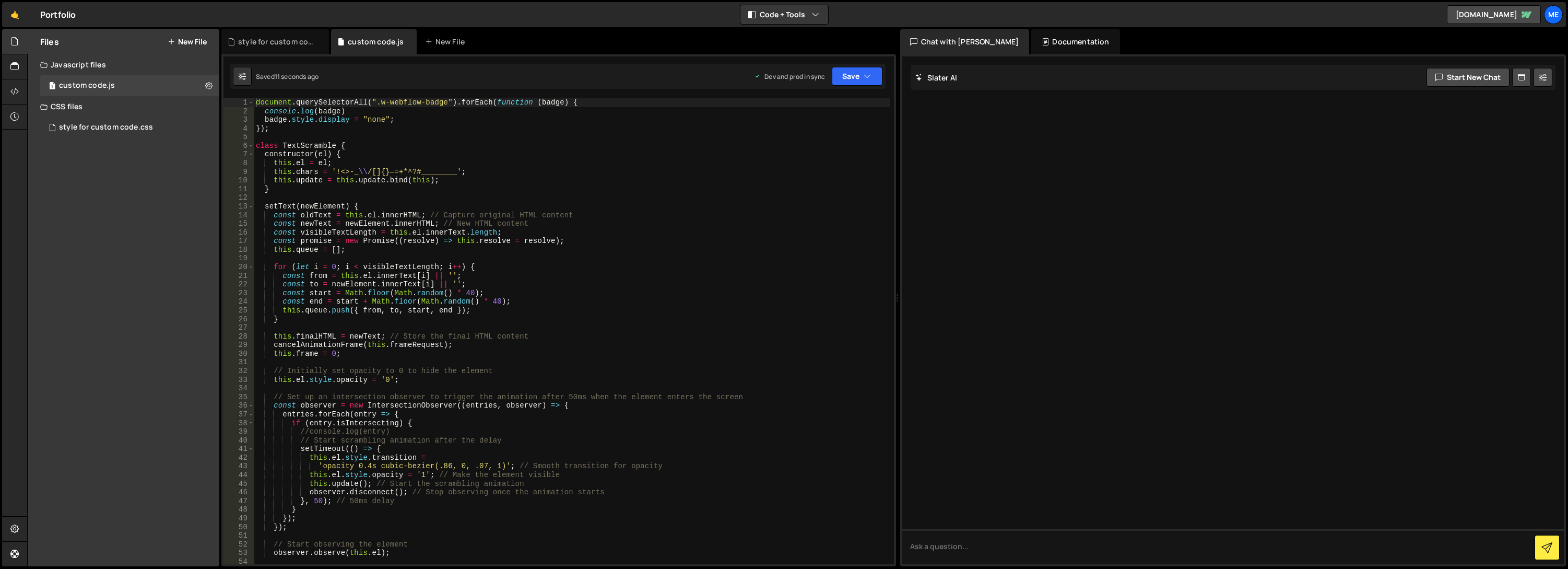
click at [312, 116] on div "document . querySelectorAll ( ".w-webflow-badge" ) . forEach ( function ( badge…" at bounding box center [572, 340] width 637 height 484
click at [288, 121] on div "document . querySelectorAll ( ".w-webflow-badge" ) . forEach ( function ( badge…" at bounding box center [572, 340] width 637 height 484
click at [365, 116] on div "document . querySelectorAll ( ".w-webflow-badge" ) . forEach ( function ( badge…" at bounding box center [572, 340] width 637 height 484
click at [263, 112] on div "document . querySelectorAll ( ".w-webflow-badge" ) . forEach ( function ( badge…" at bounding box center [572, 340] width 637 height 484
drag, startPoint x: 383, startPoint y: 120, endPoint x: 365, endPoint y: 120, distance: 18.0
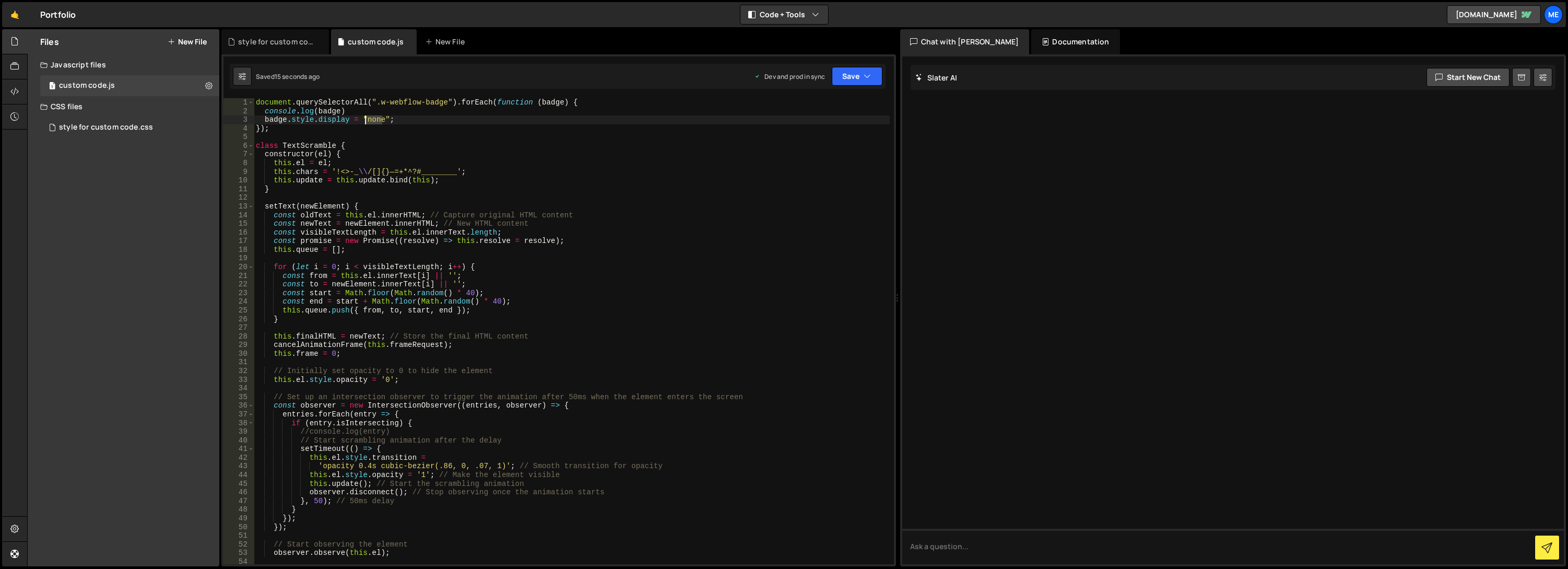
click at [365, 120] on div "document . querySelectorAll ( ".w-webflow-badge" ) . forEach ( function ( badge…" at bounding box center [572, 340] width 637 height 484
type textarea "badge.style.display = "hidden";"
click at [856, 76] on button "Save" at bounding box center [856, 76] width 51 height 19
click at [835, 125] on button "Save to Production S Saved 17 seconds ago" at bounding box center [822, 143] width 125 height 34
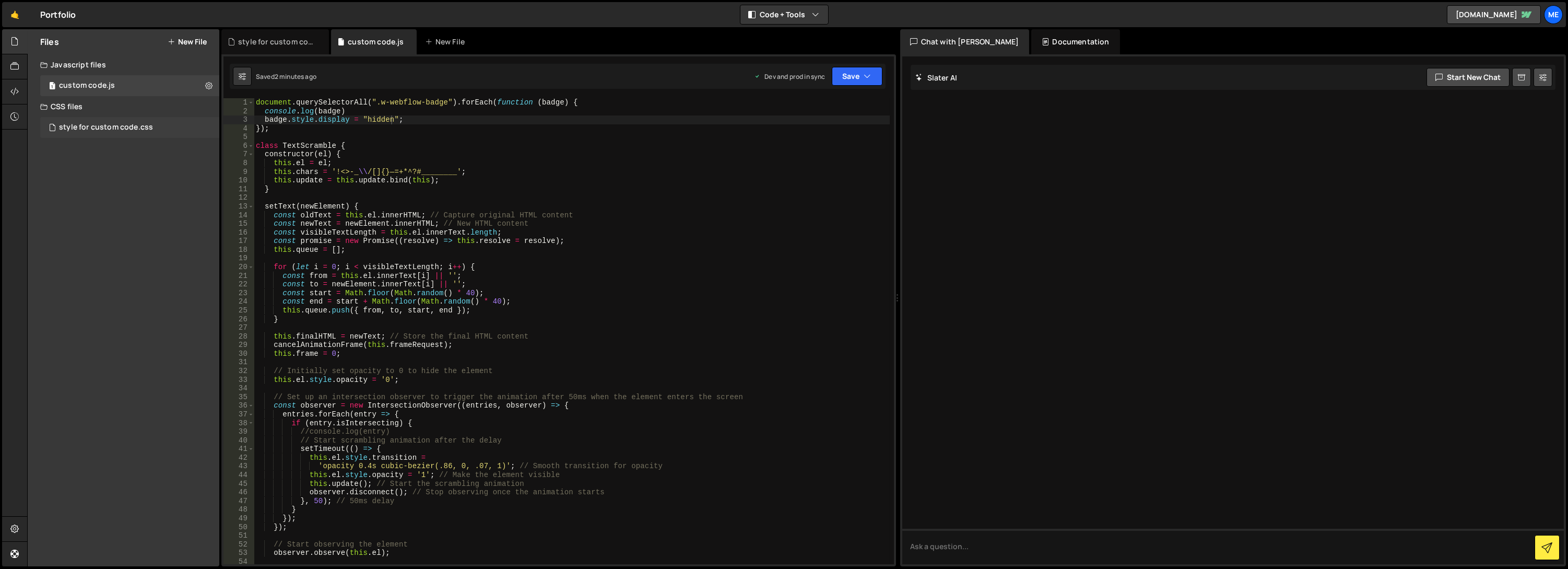
click at [97, 123] on div "style for custom code.css" at bounding box center [106, 127] width 94 height 9
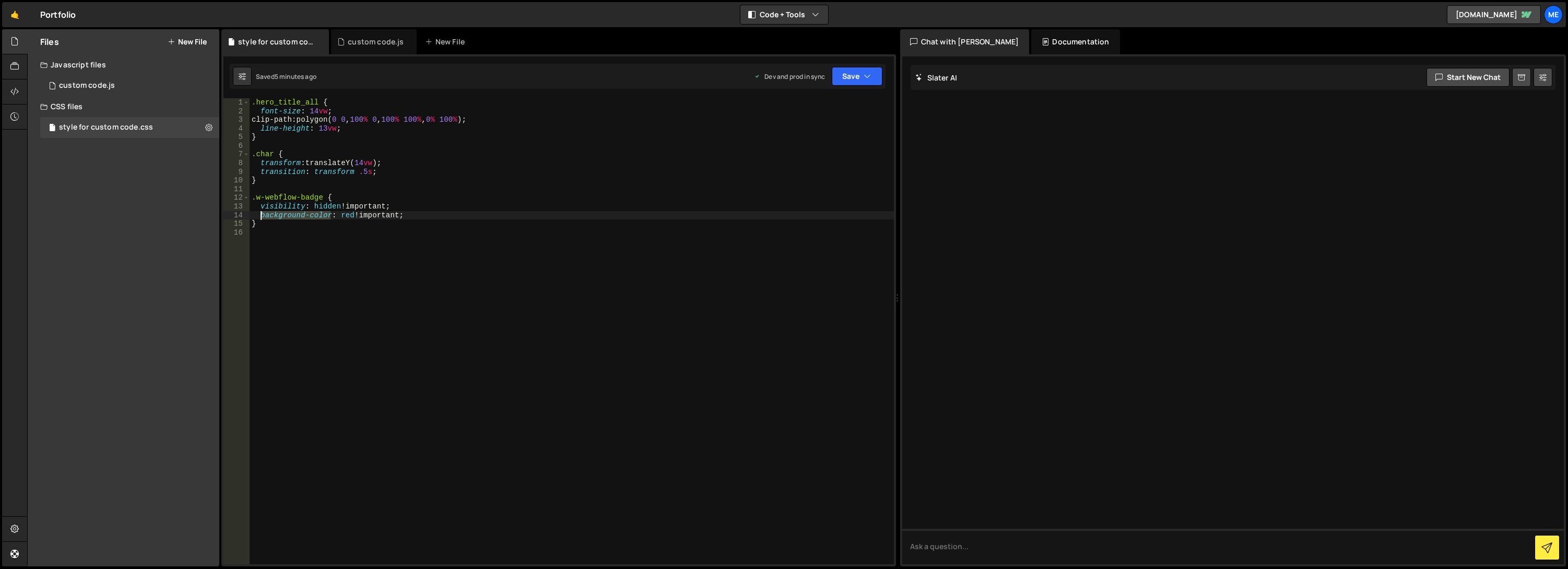
drag, startPoint x: 329, startPoint y: 213, endPoint x: 260, endPoint y: 213, distance: 69.0
click at [260, 213] on div ".hero_title_all { font-size : 14 vw ; clip-path : polygon( 0 0 , 100 % 0 , 100 …" at bounding box center [572, 340] width 645 height 484
drag, startPoint x: 311, startPoint y: 214, endPoint x: 299, endPoint y: 216, distance: 12.2
click at [299, 216] on div ".hero_title_all { font-size : 14 vw ; clip-path : polygon( 0 0 , 100 % 0 , 100 …" at bounding box center [572, 340] width 645 height 484
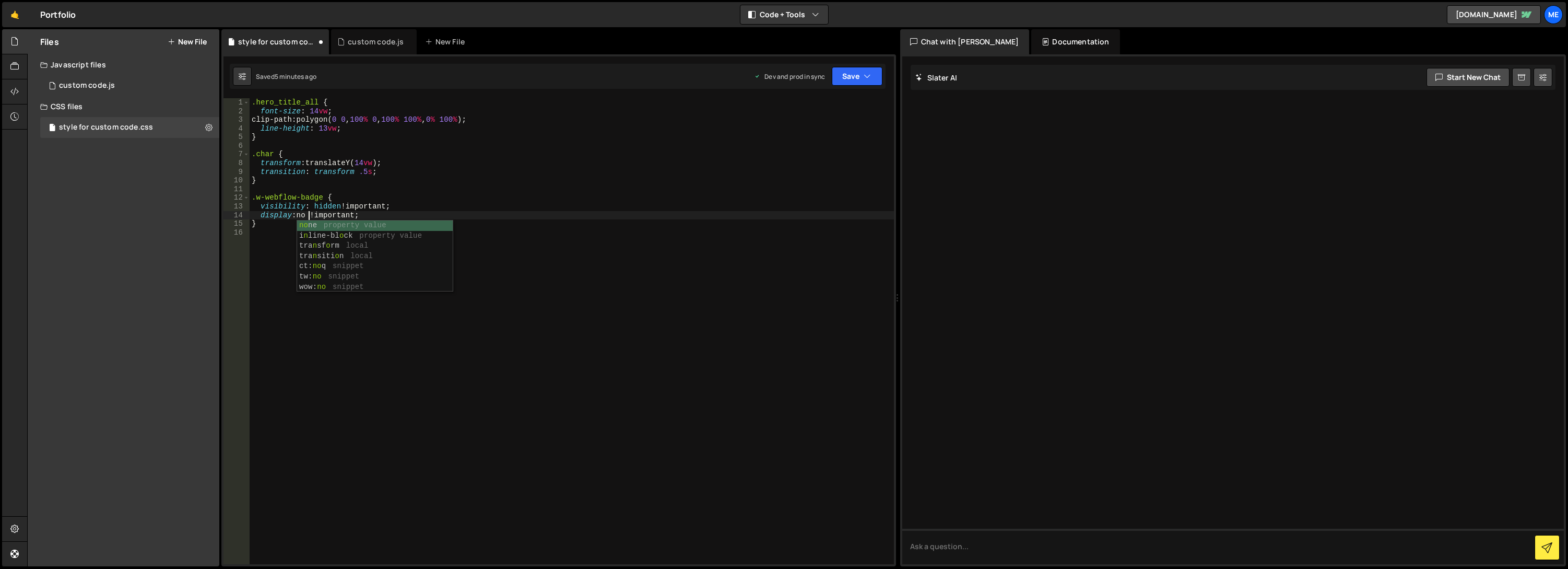
scroll to position [0, 4]
type textarea "display: none !important;"
click at [495, 259] on div ".hero_title_all { font-size : 14 vw ; clip-path : polygon( 0 0 , 100 % 0 , 100 …" at bounding box center [572, 340] width 645 height 484
click at [859, 74] on button "Save" at bounding box center [856, 76] width 51 height 19
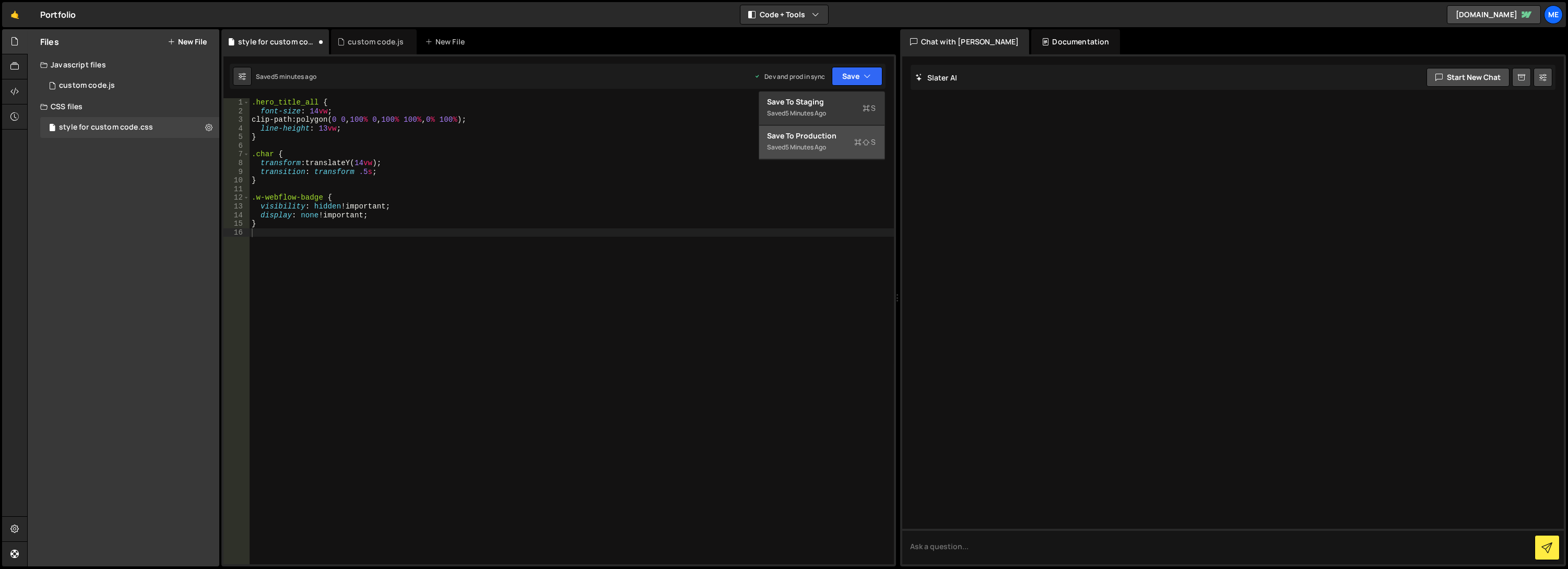
click at [836, 147] on div "Saved 5 minutes ago" at bounding box center [822, 147] width 108 height 13
click at [74, 81] on div "custom code.js" at bounding box center [87, 85] width 56 height 9
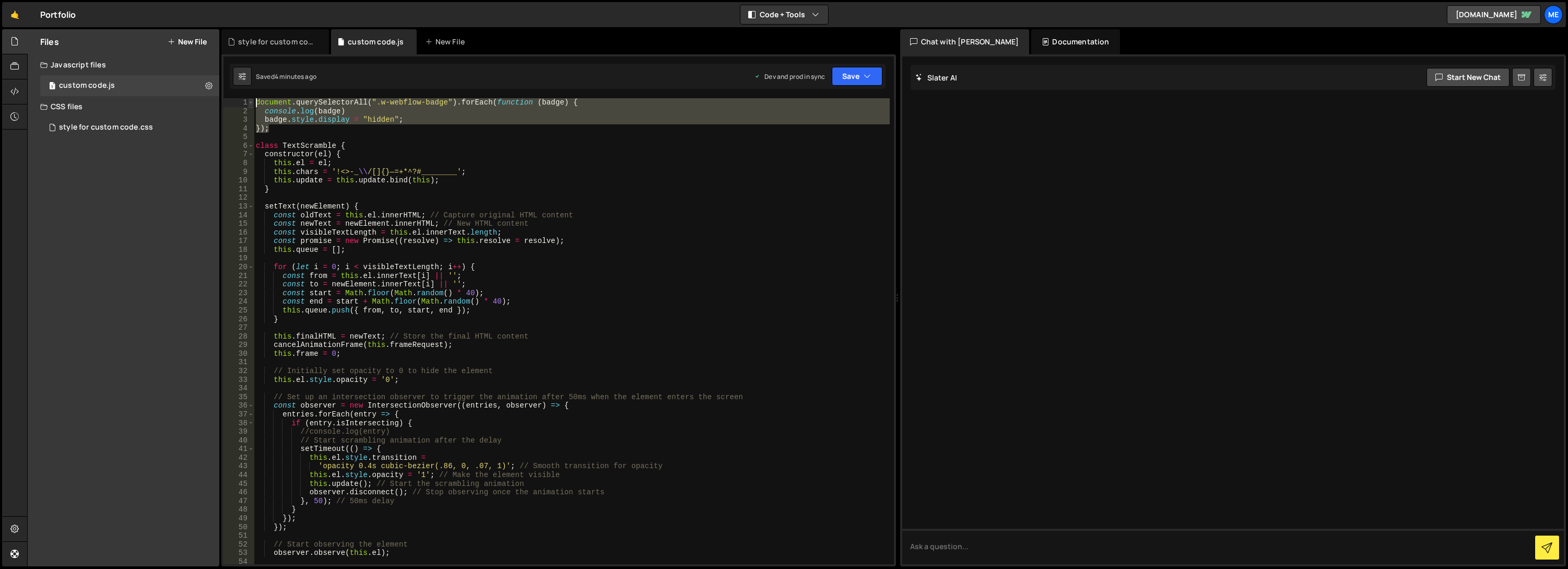
drag, startPoint x: 273, startPoint y: 130, endPoint x: 253, endPoint y: 102, distance: 34.4
click at [253, 102] on div "}); 1 2 3 4 5 6 7 8 9 10 11 12 13 14 15 16 17 18 19 20 21 22 23 24 25 26 27 28 …" at bounding box center [558, 331] width 670 height 466
click at [408, 130] on div "document . querySelectorAll ( ".w-webflow-badge" ) . forEach ( function ( badge…" at bounding box center [572, 331] width 635 height 466
type textarea "});"
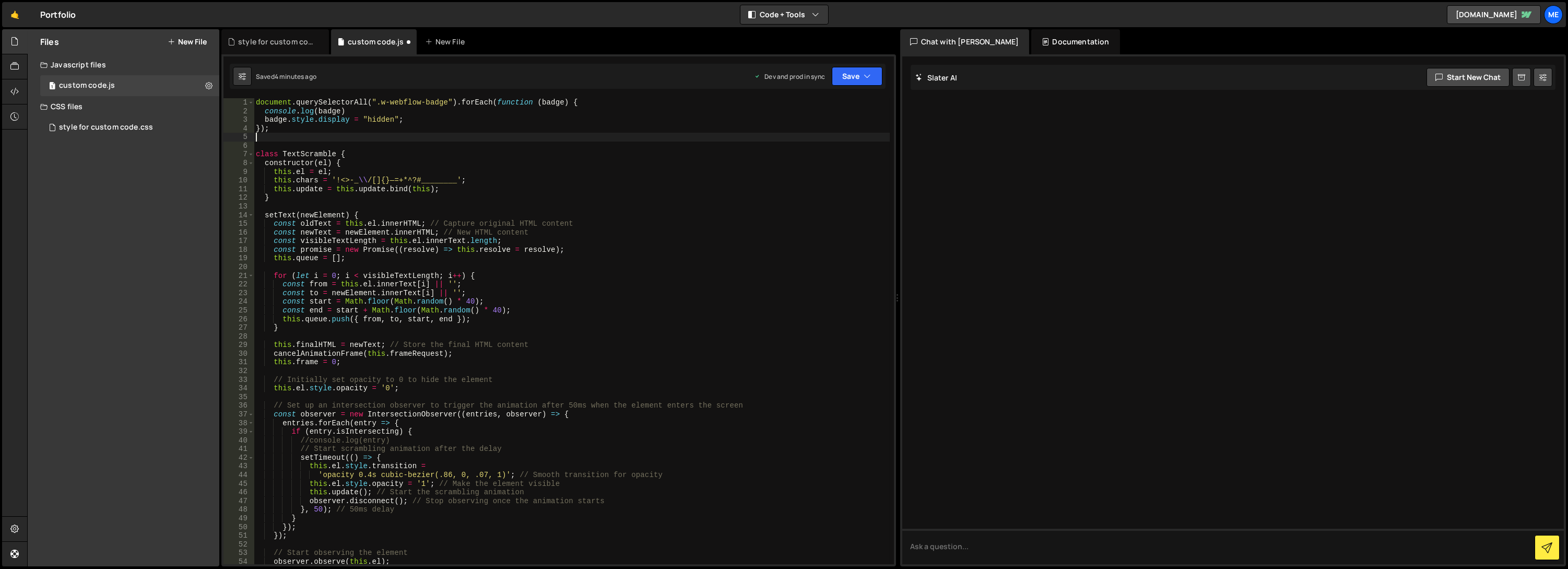
paste textarea "<script>"
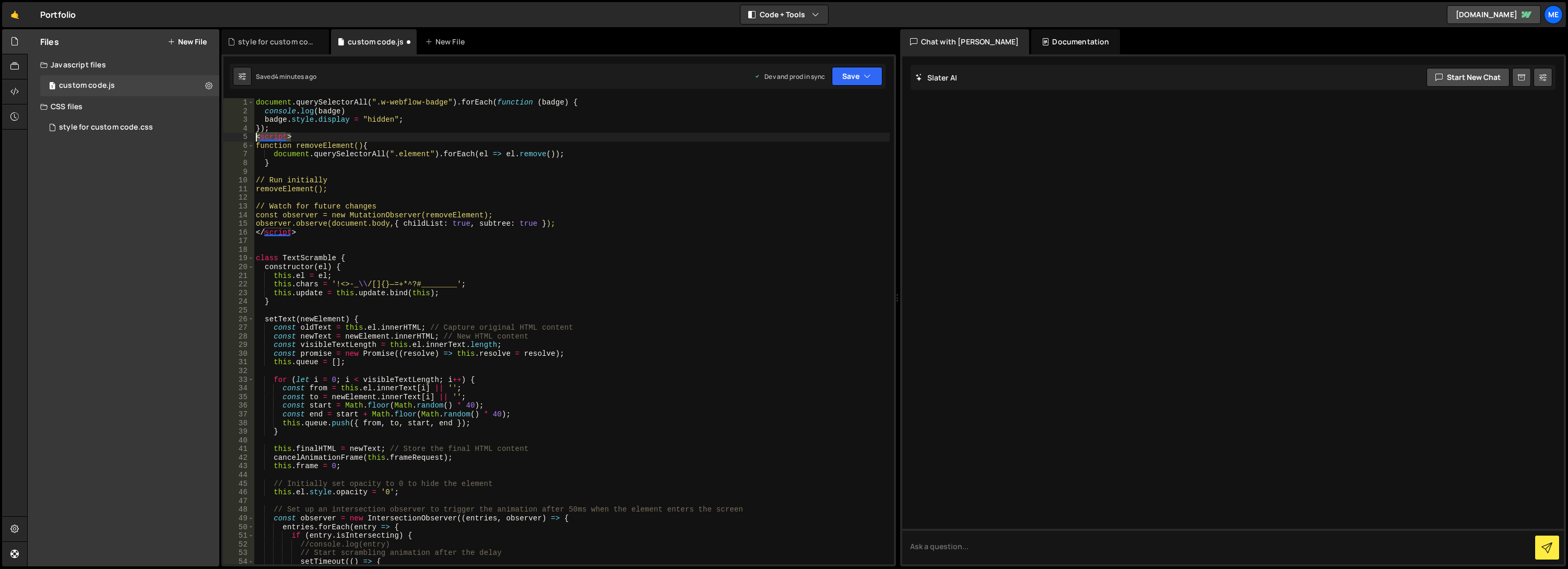
drag, startPoint x: 293, startPoint y: 137, endPoint x: 240, endPoint y: 140, distance: 53.1
click at [240, 140] on div "1 2 3 4 5 6 7 8 9 10 11 12 13 14 15 16 17 18 19 20 21 22 23 24 25 26 27 28 29 3…" at bounding box center [558, 331] width 670 height 466
type textarea "<script>"
drag, startPoint x: 292, startPoint y: 233, endPoint x: 217, endPoint y: 227, distance: 75.2
click at [217, 227] on div "Files New File Javascript files 1 custom code.js 0 CSS files style for custom c…" at bounding box center [797, 298] width 1541 height 538
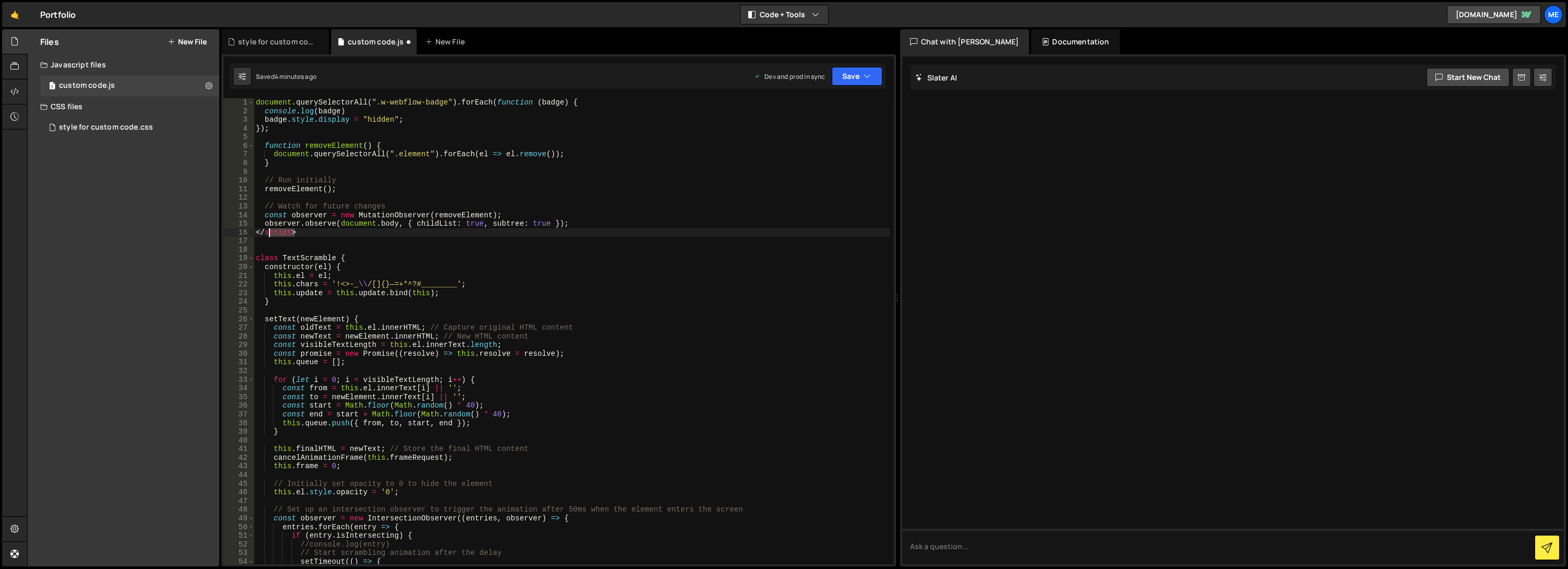
type textarea "observer.observe(document.body, { childList: true, subtree: true }); </script>"
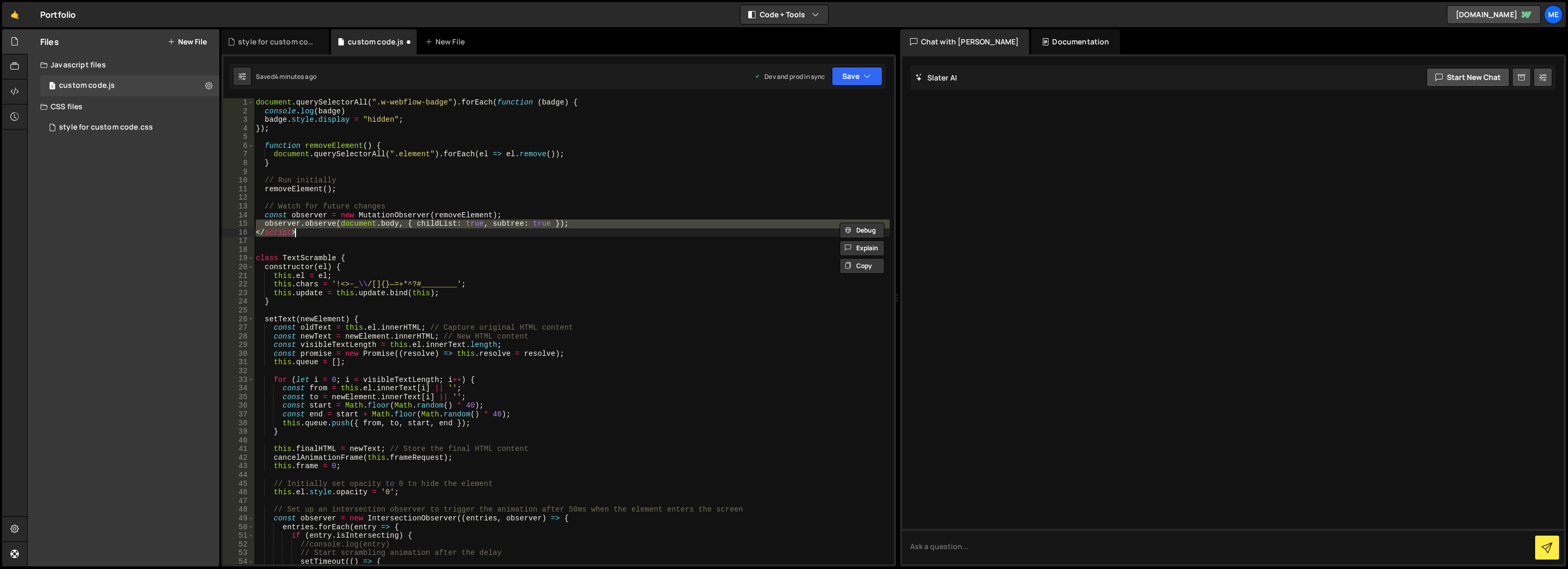
click at [307, 230] on div "document . querySelectorAll ( ".w-webflow-badge" ) . forEach ( function ( badge…" at bounding box center [572, 331] width 635 height 466
type textarea "</script>"
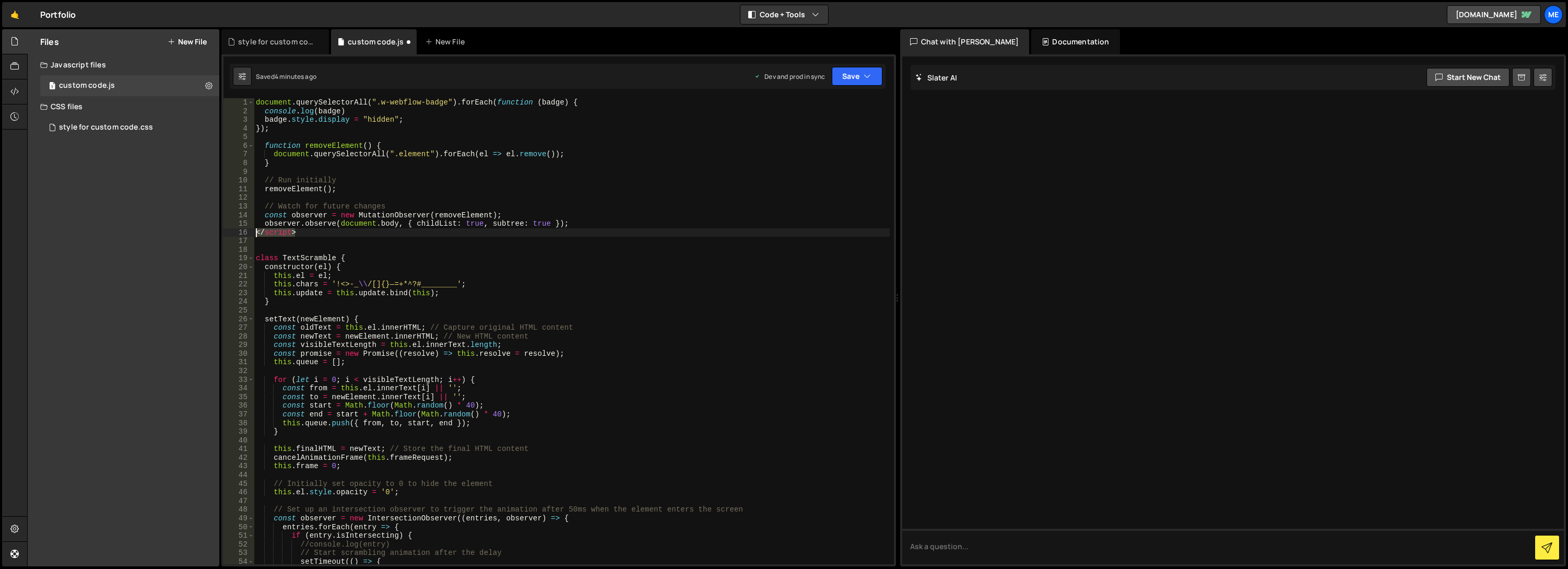
drag, startPoint x: 306, startPoint y: 231, endPoint x: 239, endPoint y: 230, distance: 67.0
click at [239, 230] on div "</script> 1 2 3 4 5 6 7 8 9 10 11 12 13 14 15 16 17 18 19 20 21 22 23 24 25 26 …" at bounding box center [558, 331] width 670 height 466
drag, startPoint x: 443, startPoint y: 102, endPoint x: 376, endPoint y: 105, distance: 67.1
click at [376, 105] on div "document . querySelectorAll ( ".w-webflow-badge" ) . forEach ( function ( badge…" at bounding box center [572, 340] width 637 height 484
drag, startPoint x: 426, startPoint y: 152, endPoint x: 391, endPoint y: 155, distance: 35.1
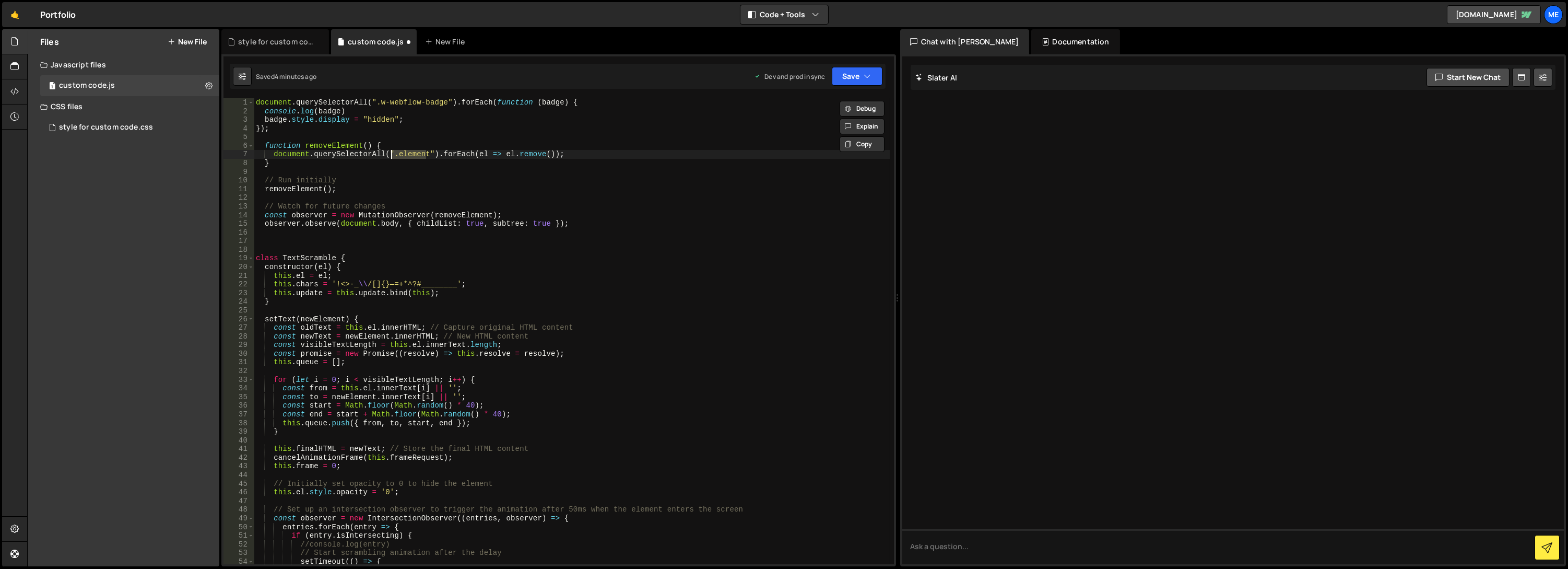
click at [391, 155] on div "document . querySelectorAll ( ".w-webflow-badge" ) . forEach ( function ( badge…" at bounding box center [572, 340] width 637 height 484
paste textarea "w-webflow-badge"
drag, startPoint x: 292, startPoint y: 125, endPoint x: 275, endPoint y: 131, distance: 18.0
click at [292, 125] on div "document . querySelectorAll ( ".w-webflow-badge" ) . forEach ( function ( badge…" at bounding box center [572, 340] width 637 height 484
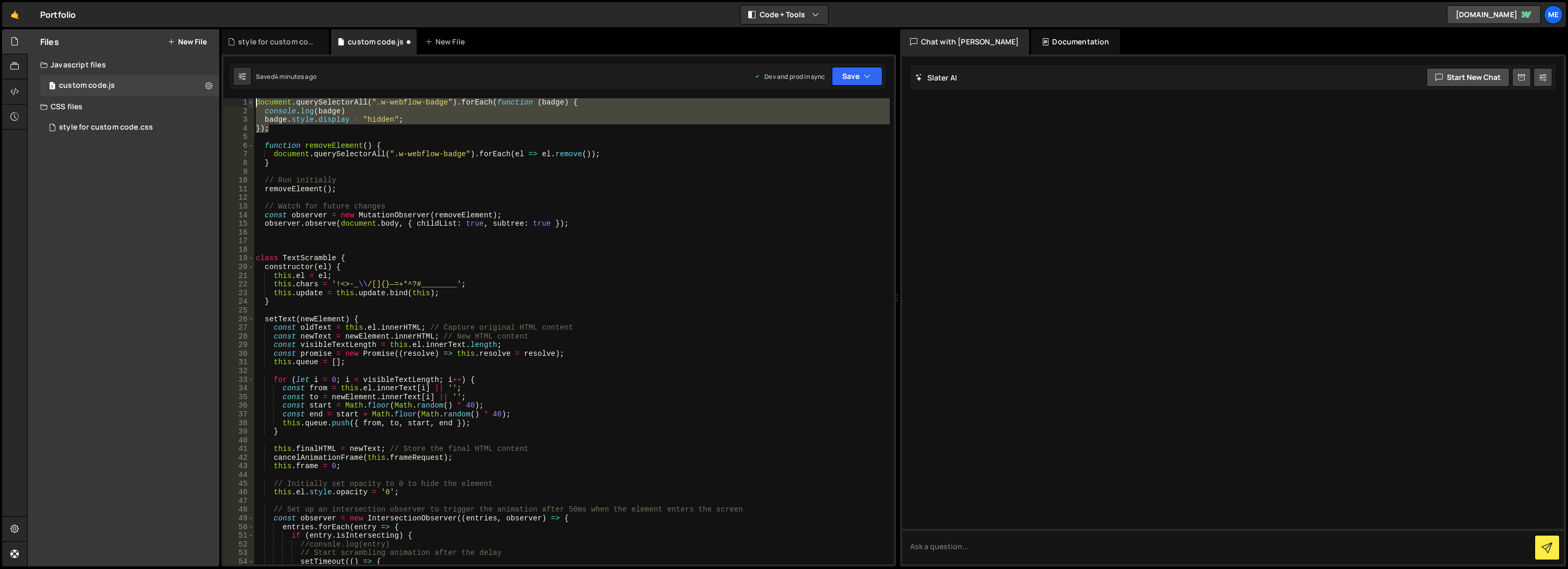
drag, startPoint x: 272, startPoint y: 131, endPoint x: 249, endPoint y: 104, distance: 35.5
click at [249, 104] on div "}); 1 2 3 4 5 6 7 8 9 10 11 12 13 14 15 16 17 18 19 20 21 22 23 24 25 26 27 28 …" at bounding box center [558, 331] width 670 height 466
type textarea "document.querySelectorAll(".w-webflow-badge").forEach(function (badge) { consol…"
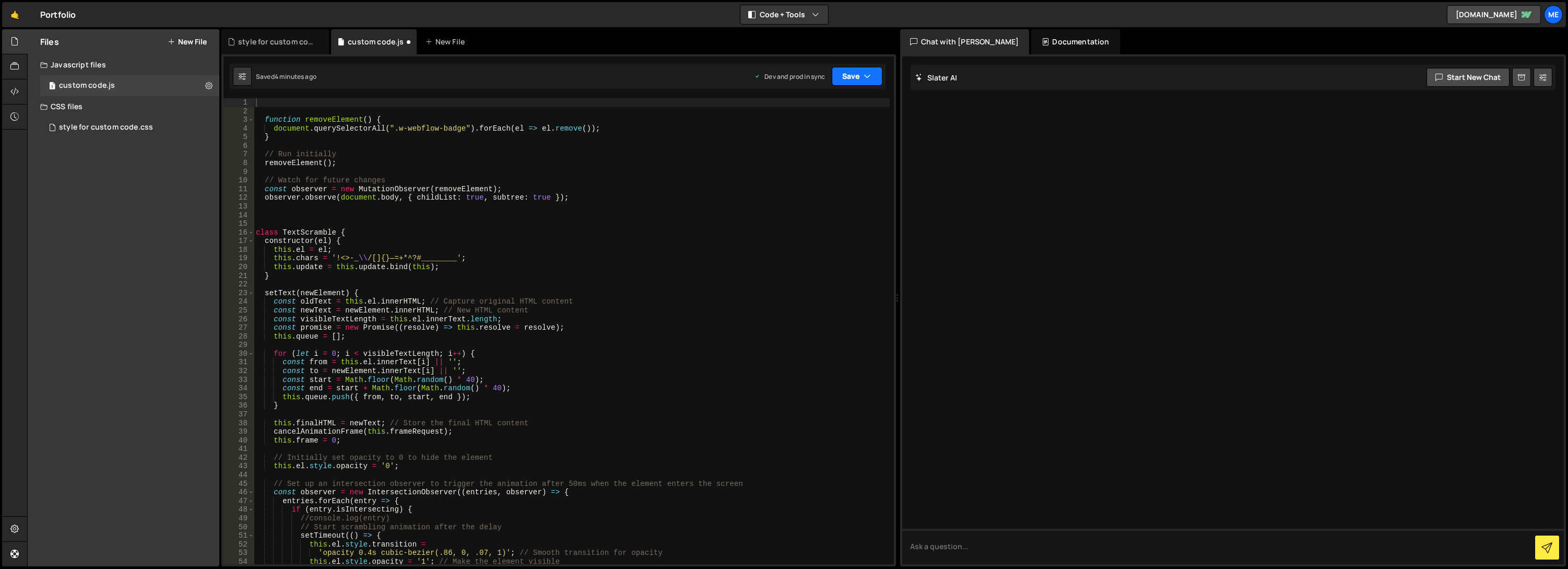
click at [849, 76] on button "Save" at bounding box center [856, 76] width 51 height 19
click at [824, 138] on div "Save to Production S" at bounding box center [822, 135] width 108 height 10
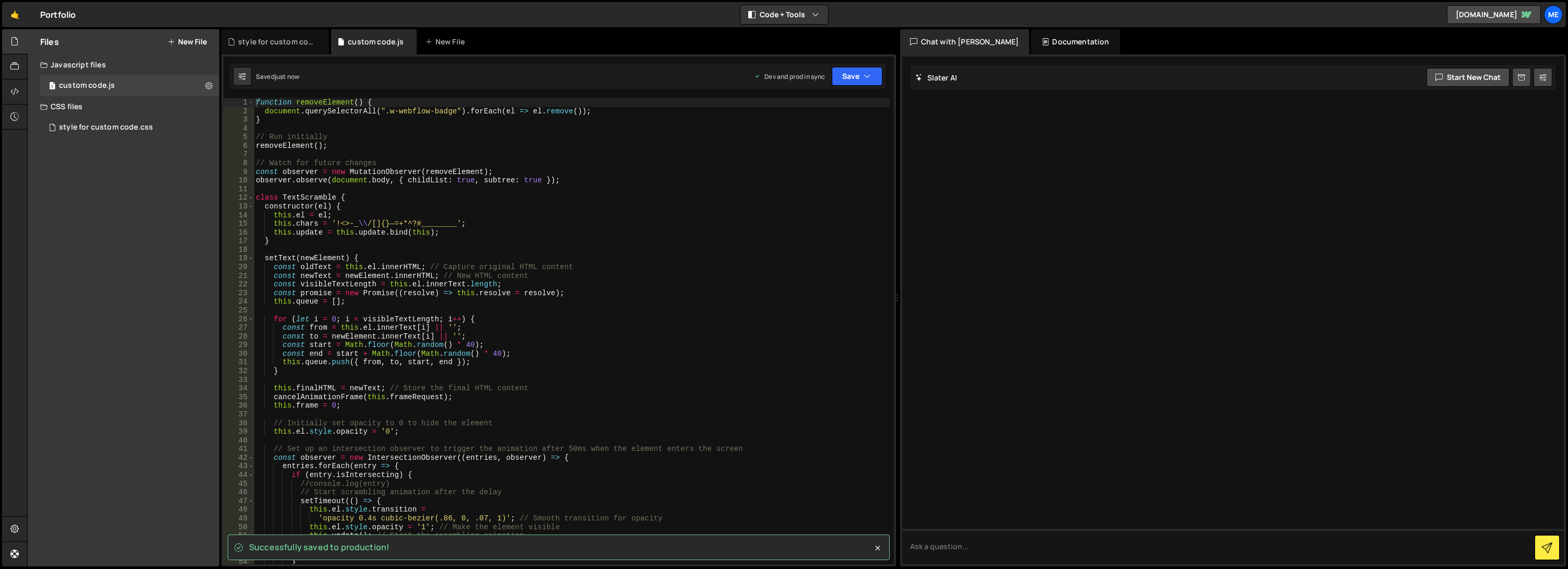
click at [457, 127] on div "function removeElement ( ) { document . querySelectorAll ( ".w-webflow-badge" )…" at bounding box center [572, 340] width 637 height 484
click at [351, 134] on div "function removeElement ( ) { document . querySelectorAll ( ".w-webflow-badge" )…" at bounding box center [572, 340] width 637 height 484
type textarea "// Run initially"
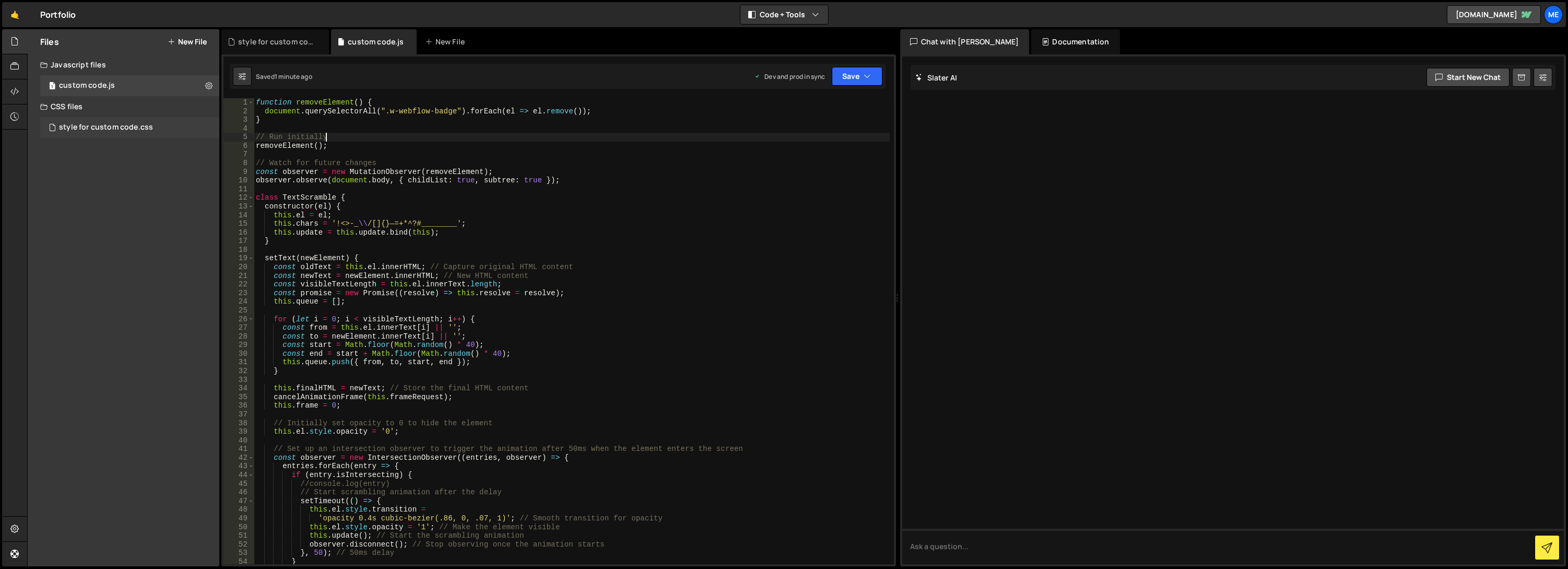
click at [88, 127] on div "style for custom code.css" at bounding box center [106, 127] width 94 height 9
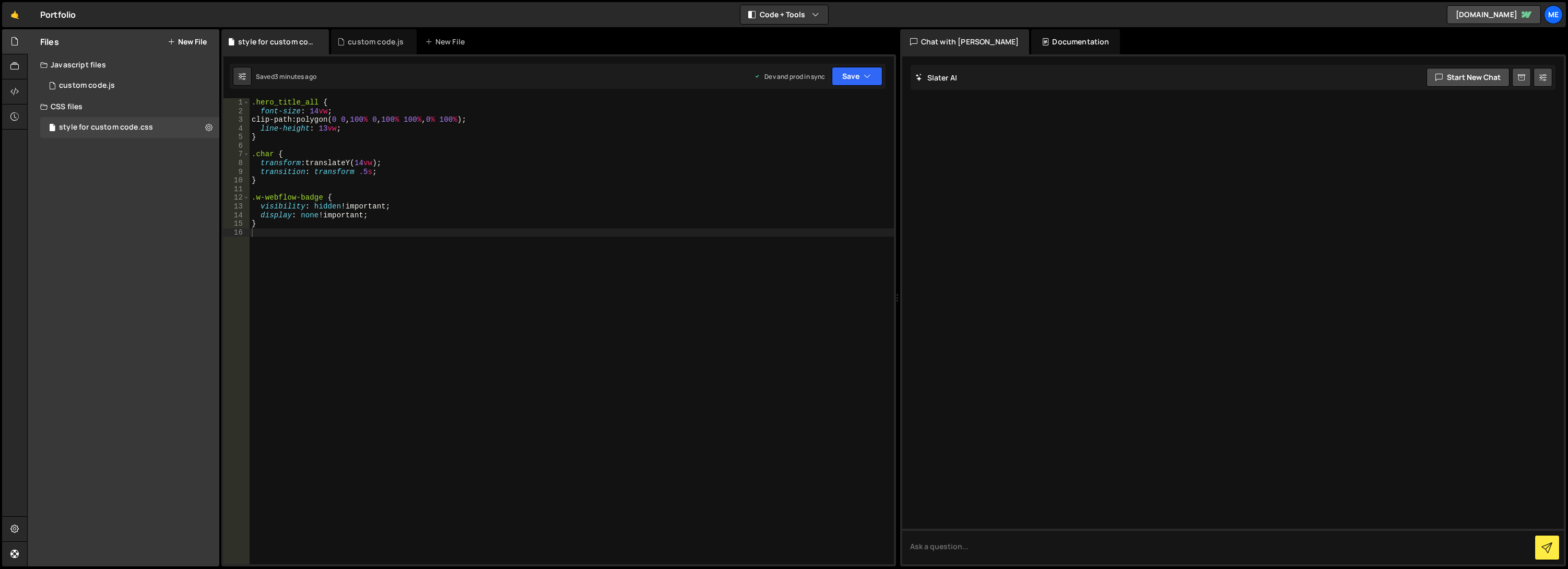
type textarea "display: none !important;"
click at [390, 214] on div ".hero_title_all { font-size : 14 vw ; clip-path : polygon( 0 0 , 100 % 0 , 100 …" at bounding box center [572, 340] width 645 height 484
click at [268, 222] on div ".hero_title_all { font-size : 14 vw ; clip-path : polygon( 0 0 , 100 % 0 , 100 …" at bounding box center [572, 340] width 645 height 484
type textarea "opacity: 0 !important"
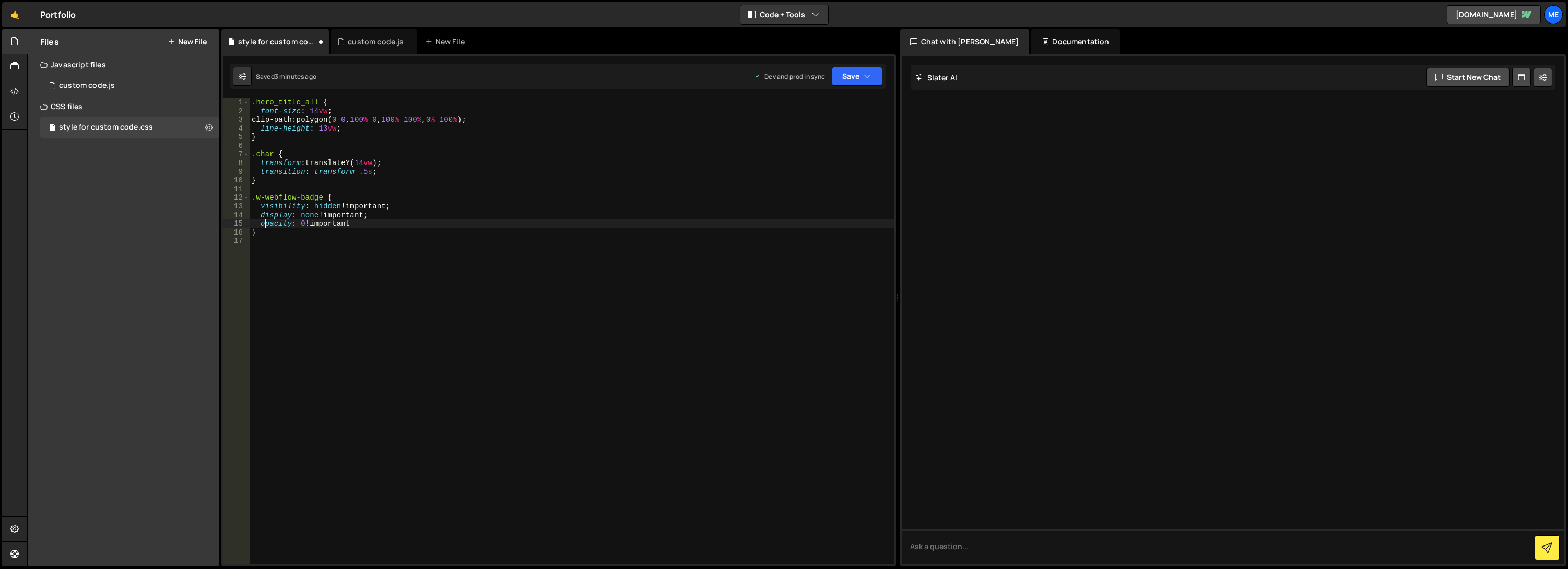
click at [434, 252] on div ".hero_title_all { font-size : 14 vw ; clip-path : polygon( 0 0 , 100 % 0 , 100 …" at bounding box center [572, 340] width 645 height 484
click at [852, 83] on button "Save" at bounding box center [856, 76] width 51 height 19
click at [819, 131] on div "Save to Production S" at bounding box center [822, 135] width 108 height 10
drag, startPoint x: 365, startPoint y: 43, endPoint x: 329, endPoint y: 73, distance: 46.9
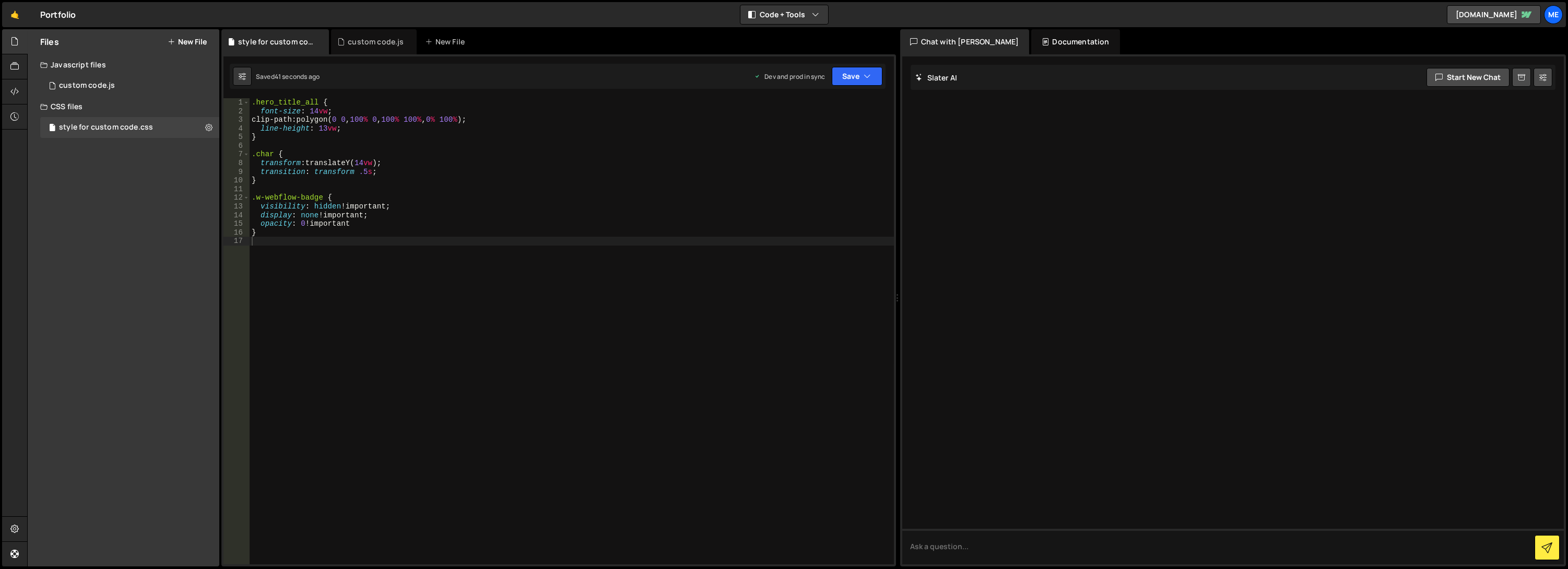
click at [365, 43] on div "custom code.js" at bounding box center [376, 41] width 56 height 10
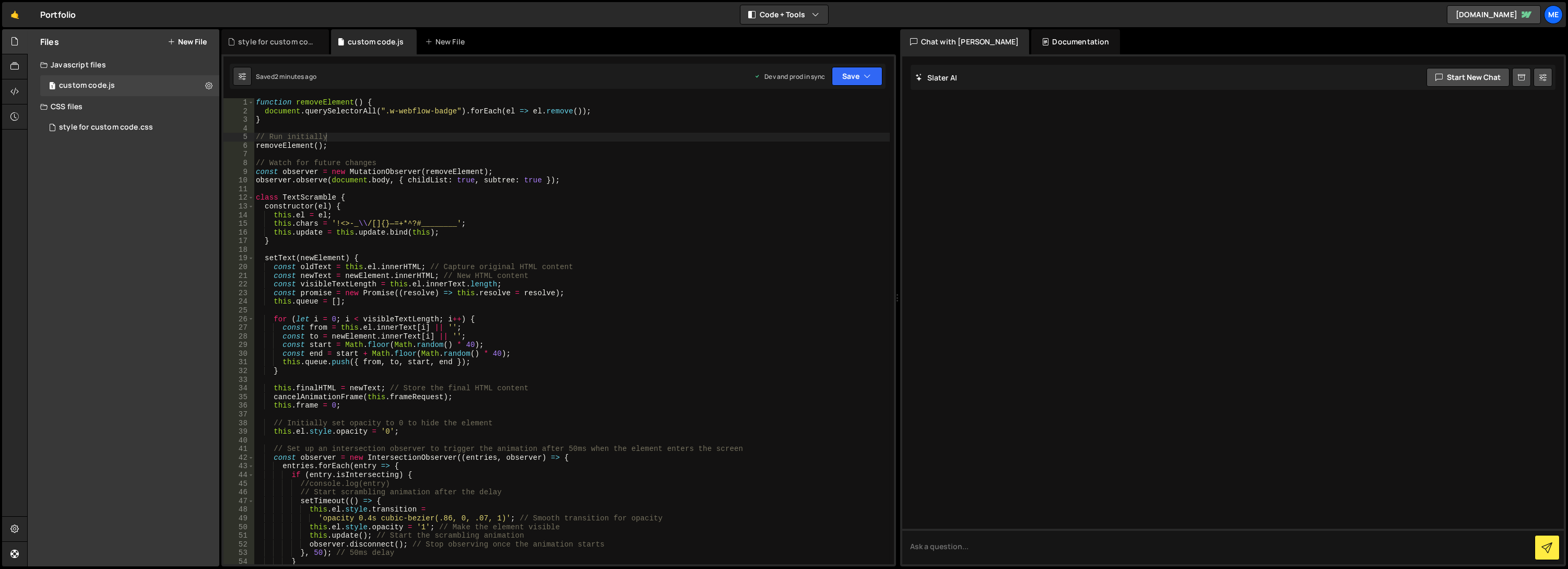
click at [258, 99] on div "function removeElement ( ) { document . querySelectorAll ( ".w-webflow-badge" )…" at bounding box center [572, 340] width 637 height 484
click at [257, 101] on div "function removeElement ( ) { document . querySelectorAll ( ".w-webflow-badge" )…" at bounding box center [572, 340] width 637 height 484
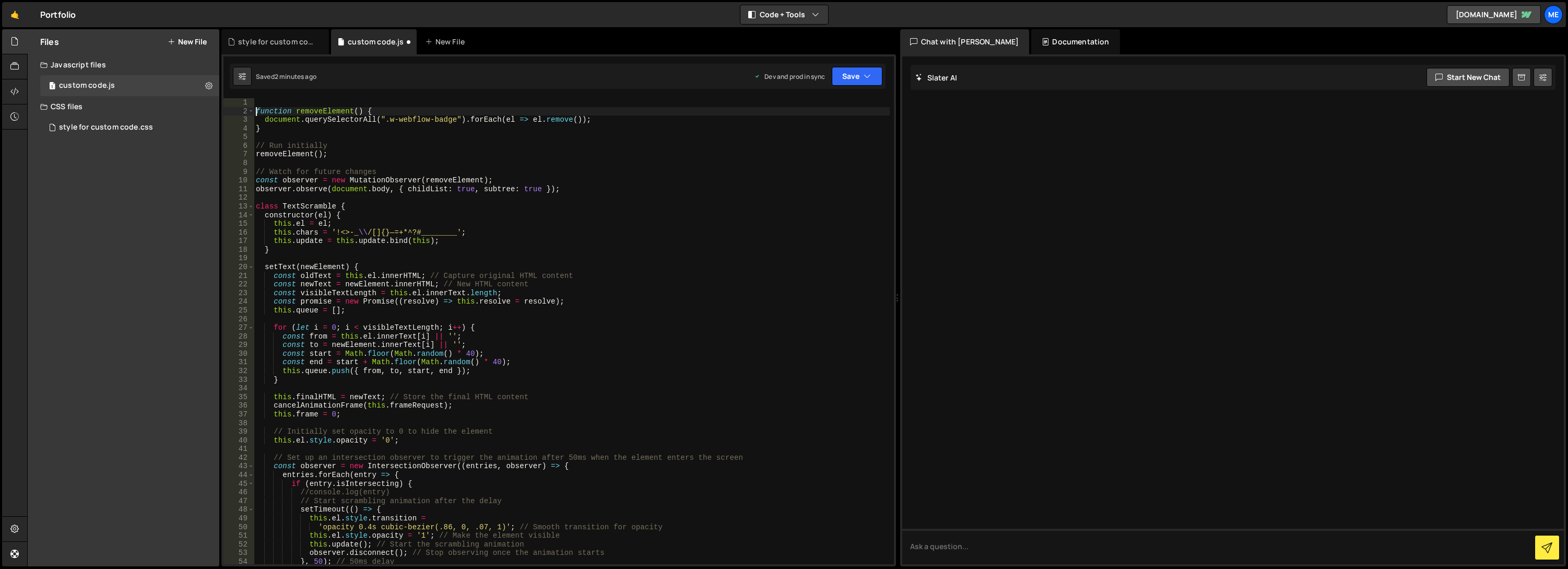
type textarea "function removeElement() {"
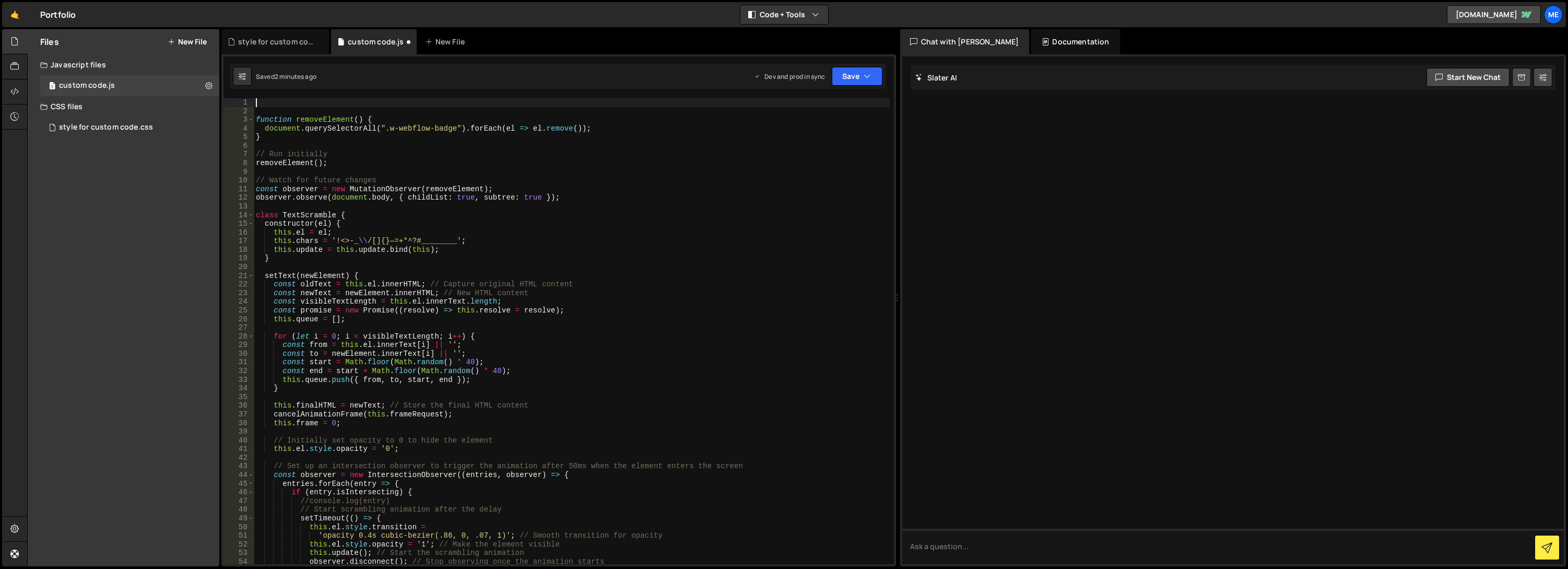
paste textarea "<script>"
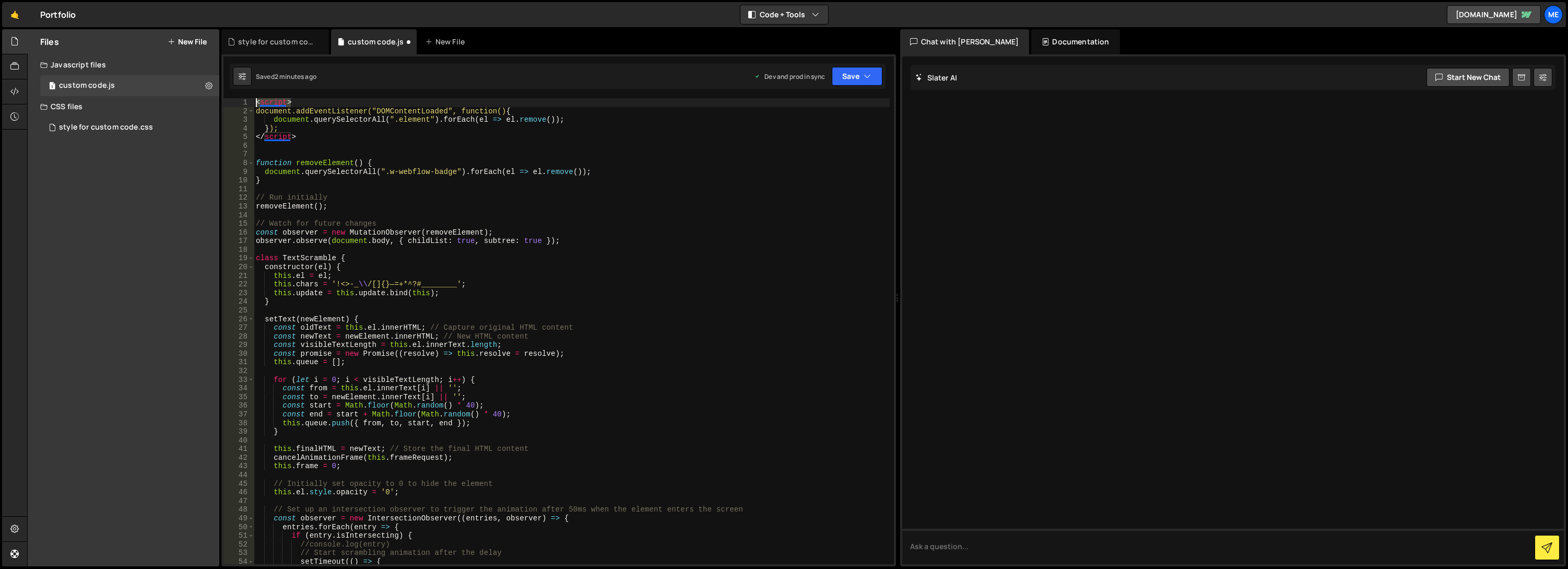
drag, startPoint x: 307, startPoint y: 100, endPoint x: 243, endPoint y: 100, distance: 64.0
click at [243, 100] on div "1 2 3 4 5 6 7 8 9 10 11 12 13 14 15 16 17 18 19 20 21 22 23 24 25 26 27 28 29 3…" at bounding box center [558, 331] width 670 height 466
type textarea "<script>"
drag, startPoint x: 305, startPoint y: 135, endPoint x: 240, endPoint y: 134, distance: 65.0
click at [240, 134] on div "1 2 3 4 5 6 7 8 9 10 11 12 13 14 15 16 17 18 19 20 21 22 23 24 25 26 27 28 29 3…" at bounding box center [558, 331] width 670 height 466
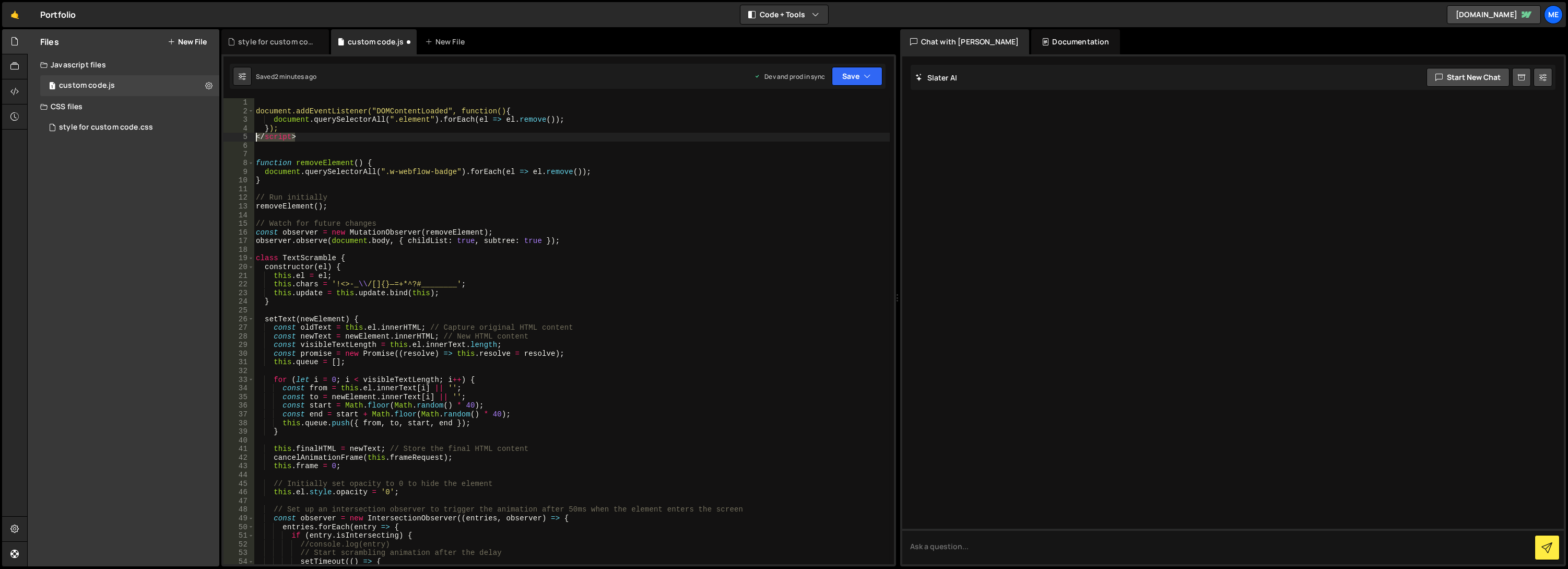
type textarea "</script>"
click at [858, 82] on button "Save" at bounding box center [856, 76] width 51 height 19
click at [828, 140] on div "Save to Production S" at bounding box center [822, 135] width 108 height 10
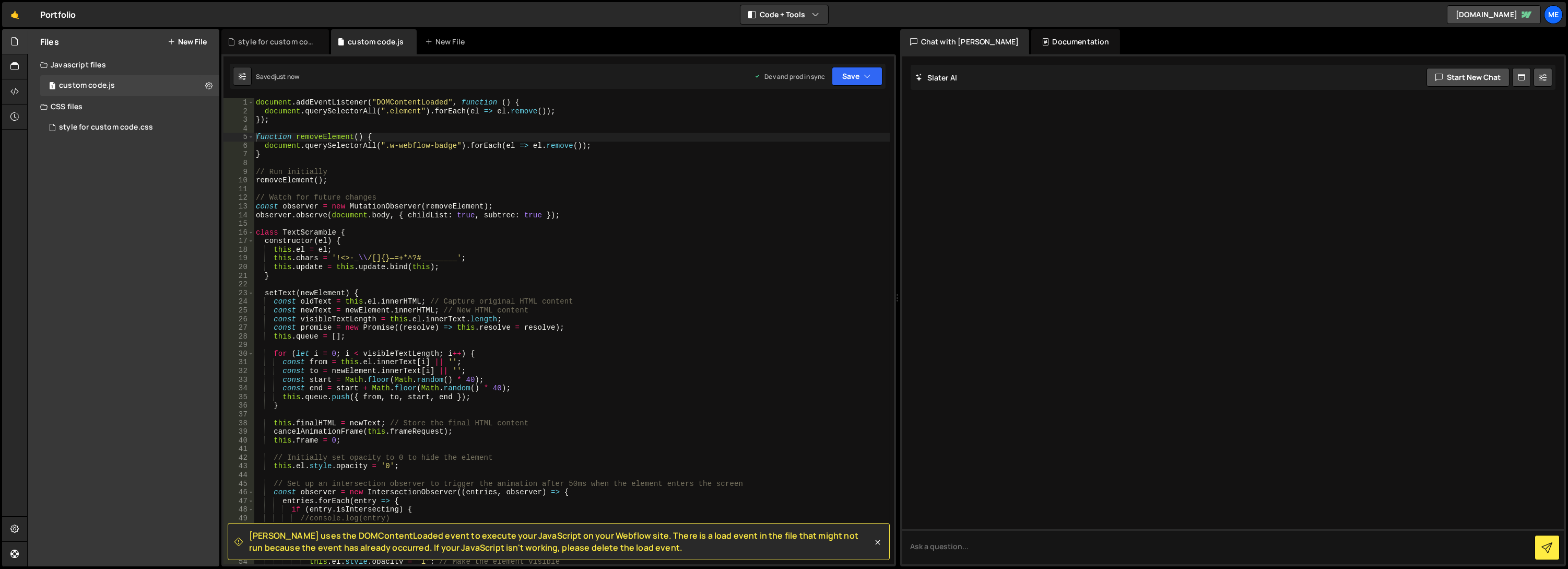
type textarea "});"
drag, startPoint x: 289, startPoint y: 119, endPoint x: 229, endPoint y: 116, distance: 60.1
click at [229, 116] on div "}); 1 2 3 4 5 6 7 8 9 10 11 12 13 14 15 16 17 18 19 20 21 22 23 24 25 26 27 28 …" at bounding box center [558, 331] width 670 height 466
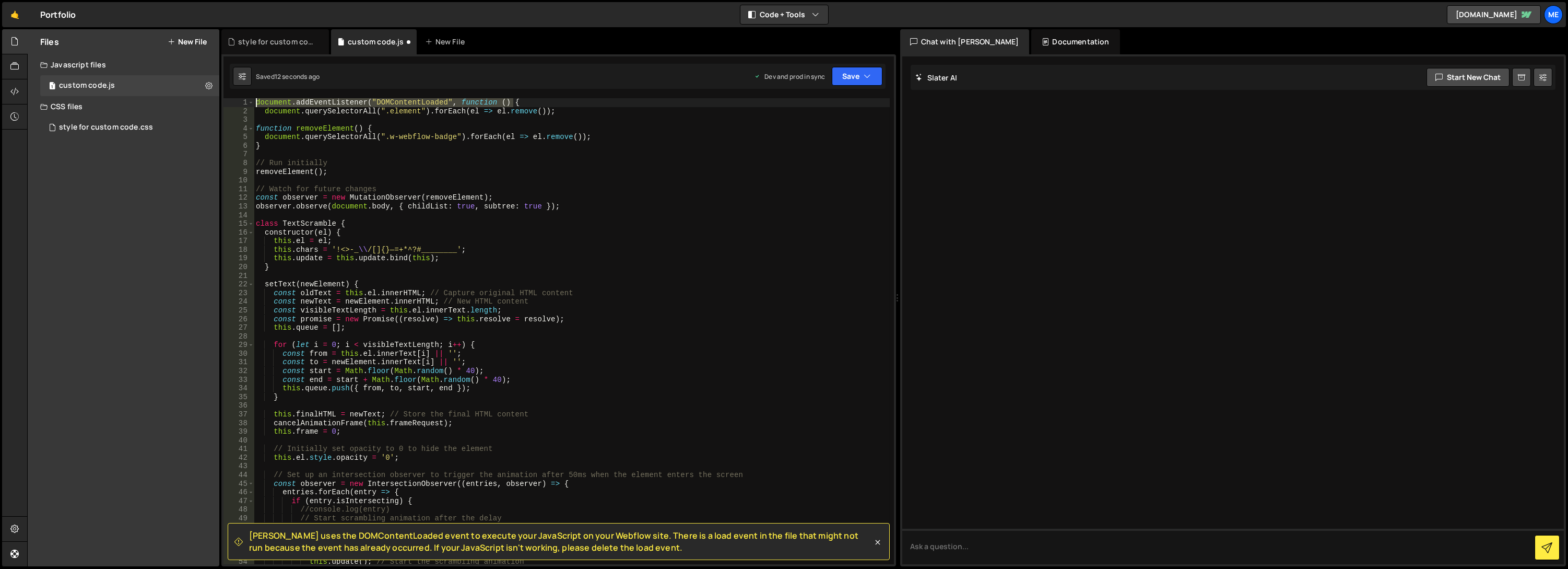
drag, startPoint x: 544, startPoint y: 101, endPoint x: 259, endPoint y: 96, distance: 285.0
click at [259, 96] on div "Slater uses the DOMContentLoaded event to execute your JavaScript on your Webfl…" at bounding box center [559, 310] width 674 height 512
type textarea "document.addEventListener("DOMContentLoaded", function () {"
click at [855, 75] on button "Save" at bounding box center [856, 76] width 51 height 19
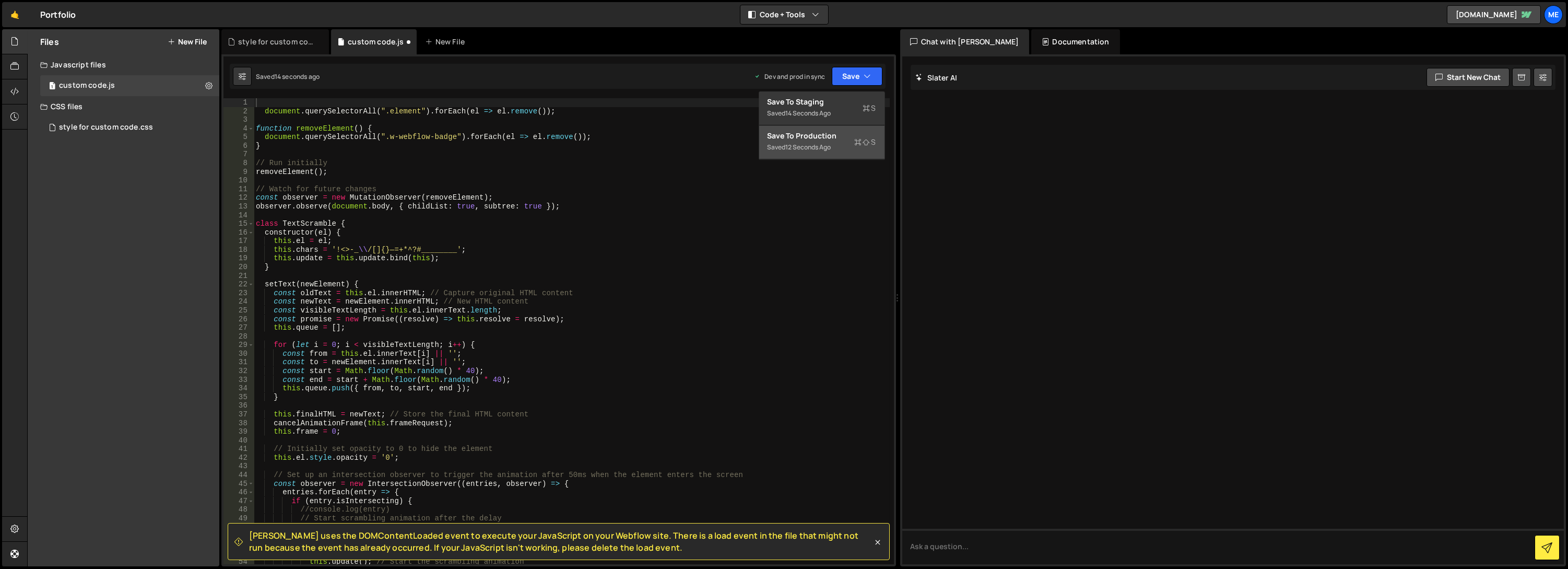
click at [849, 133] on div "Save to Production S" at bounding box center [822, 135] width 108 height 10
